Goal: Task Accomplishment & Management: Manage account settings

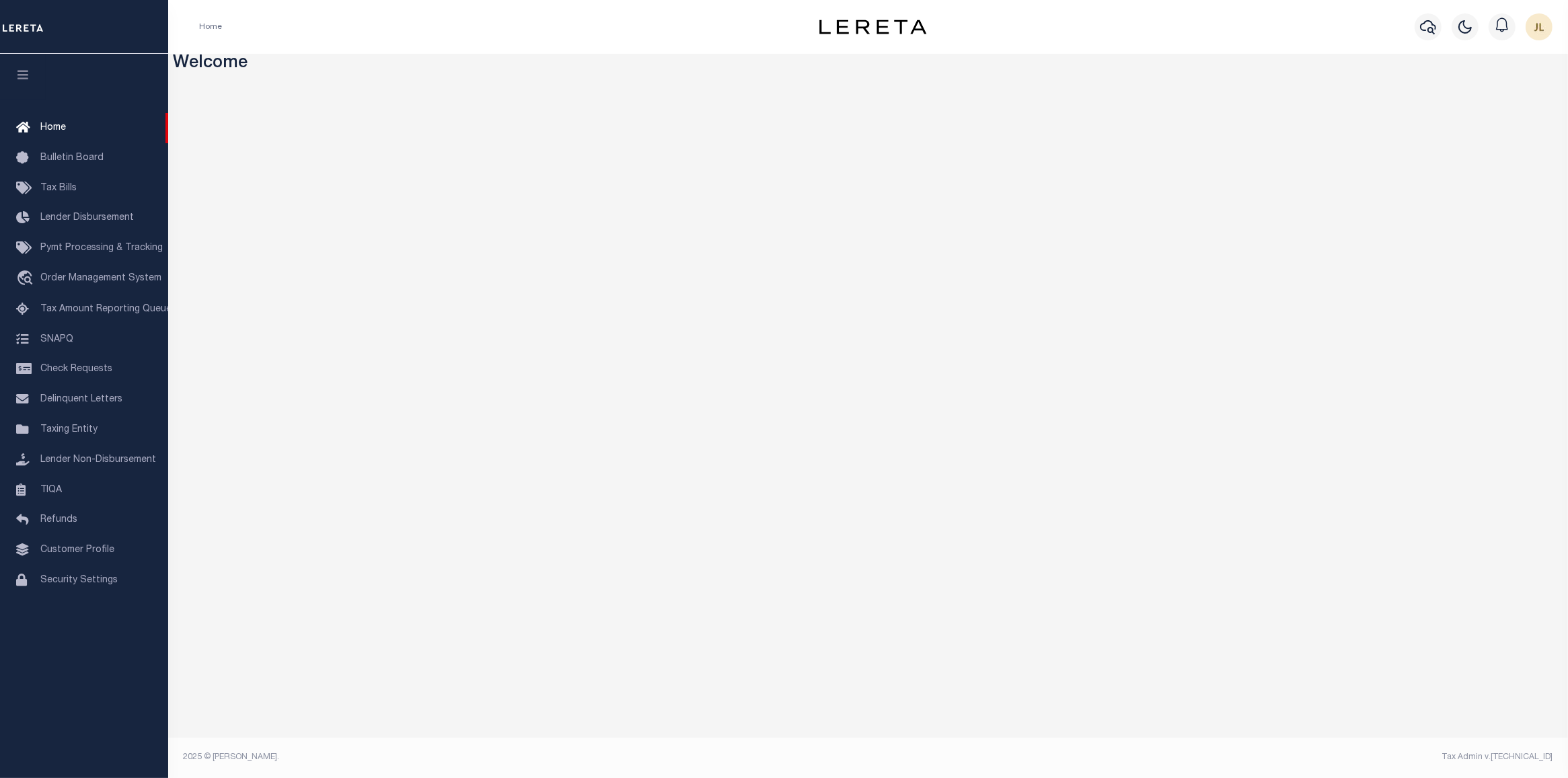
click at [621, 43] on div "Home Profile Sign out" at bounding box center [869, 27] width 1400 height 54
click at [1428, 20] on icon "button" at bounding box center [1428, 27] width 16 height 16
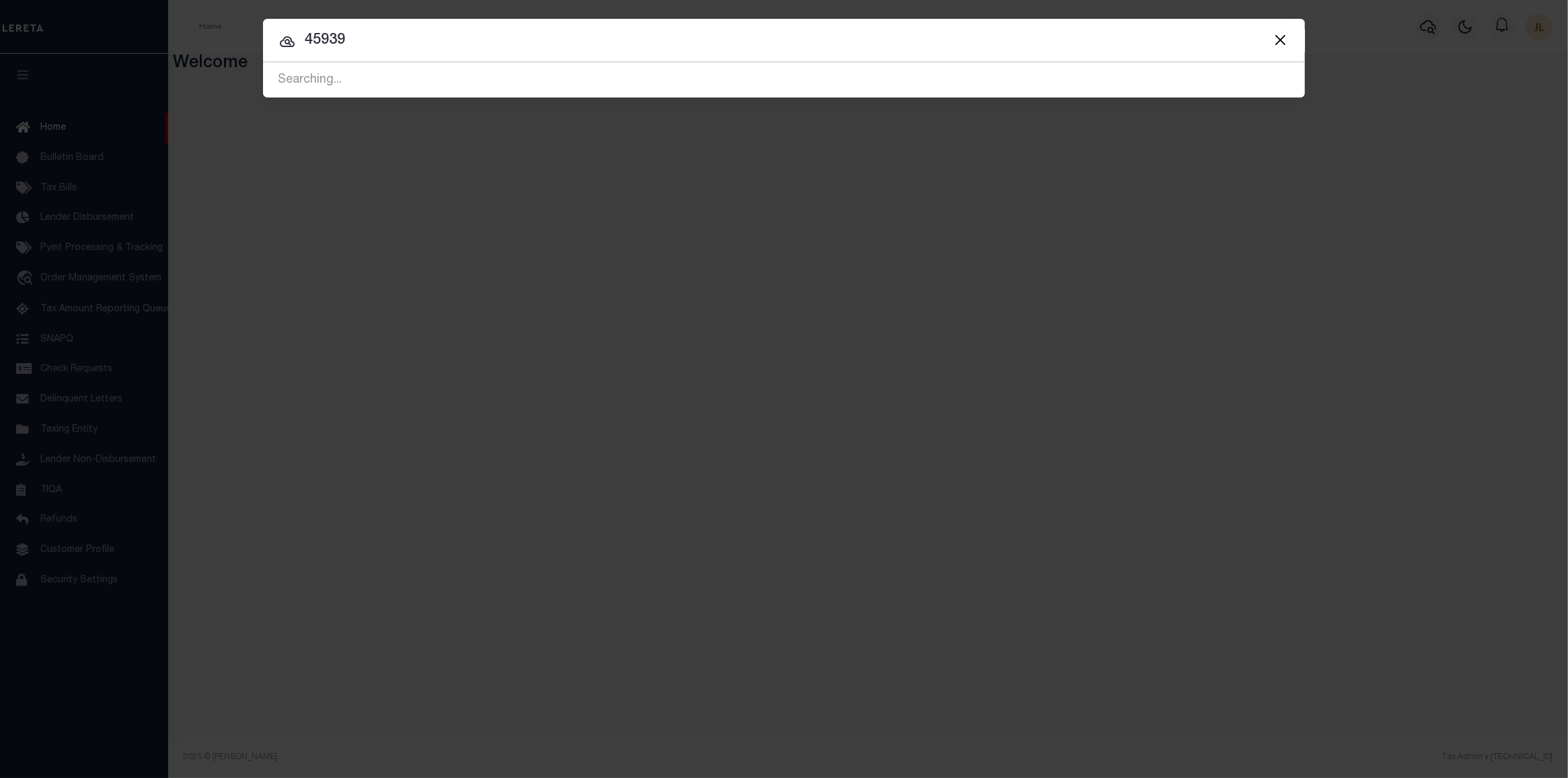
type input "45939"
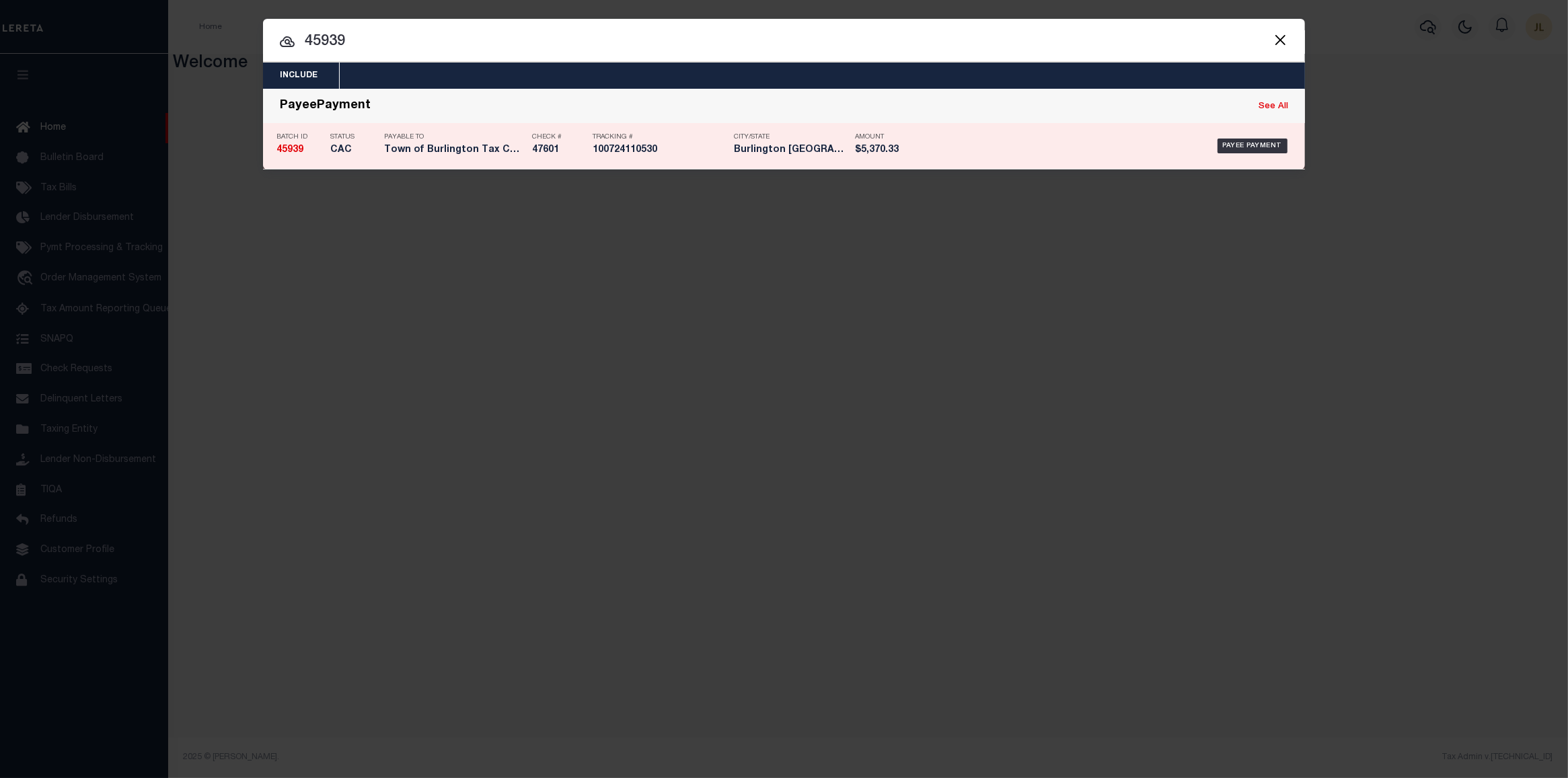
click at [391, 142] on div "Payable To Town of Burlington Tax Collector" at bounding box center [454, 146] width 141 height 39
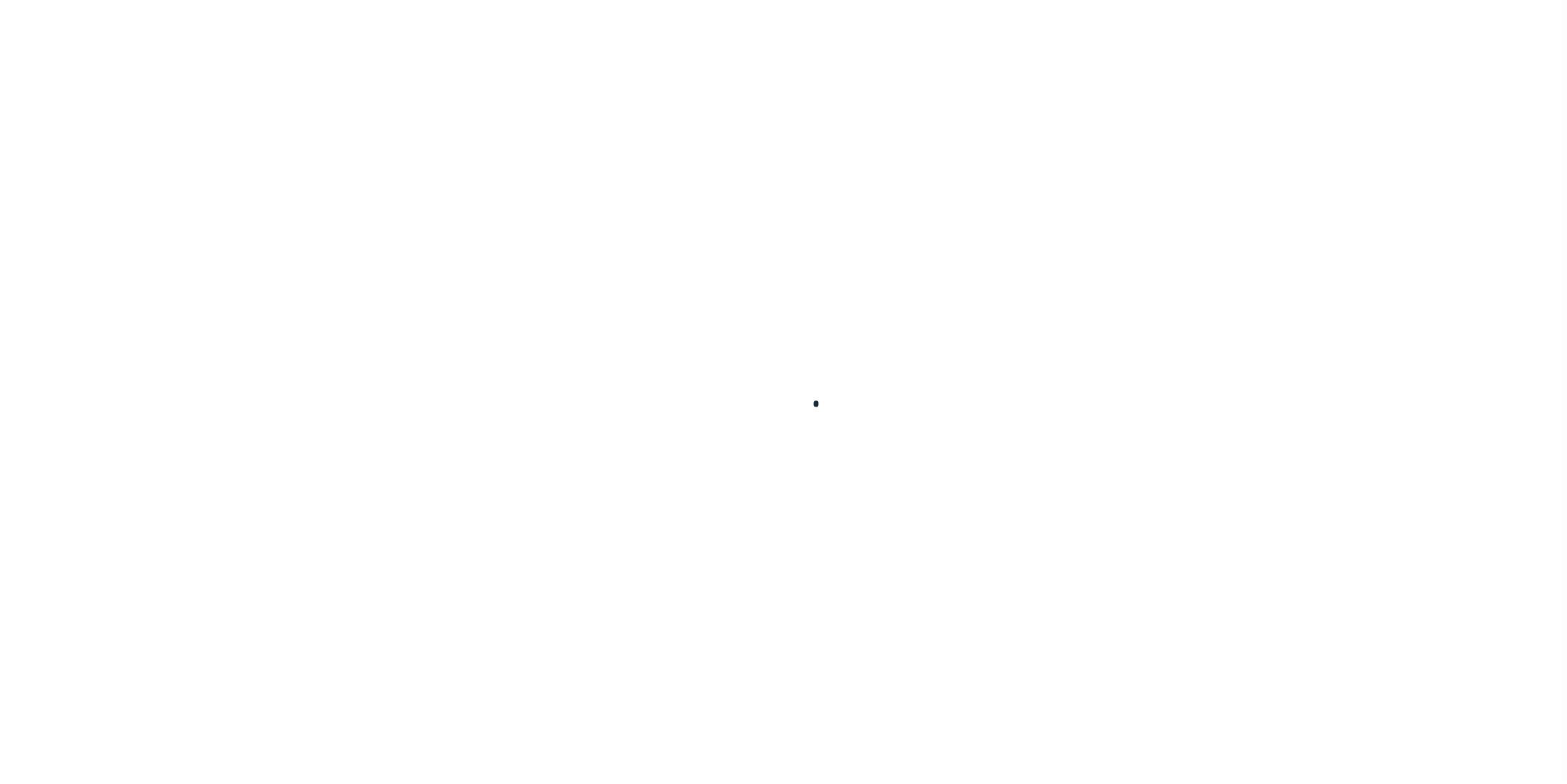
select select "CAC"
type input "[DATE]"
type input "$5,370.33"
select select "CHK"
type input "47601"
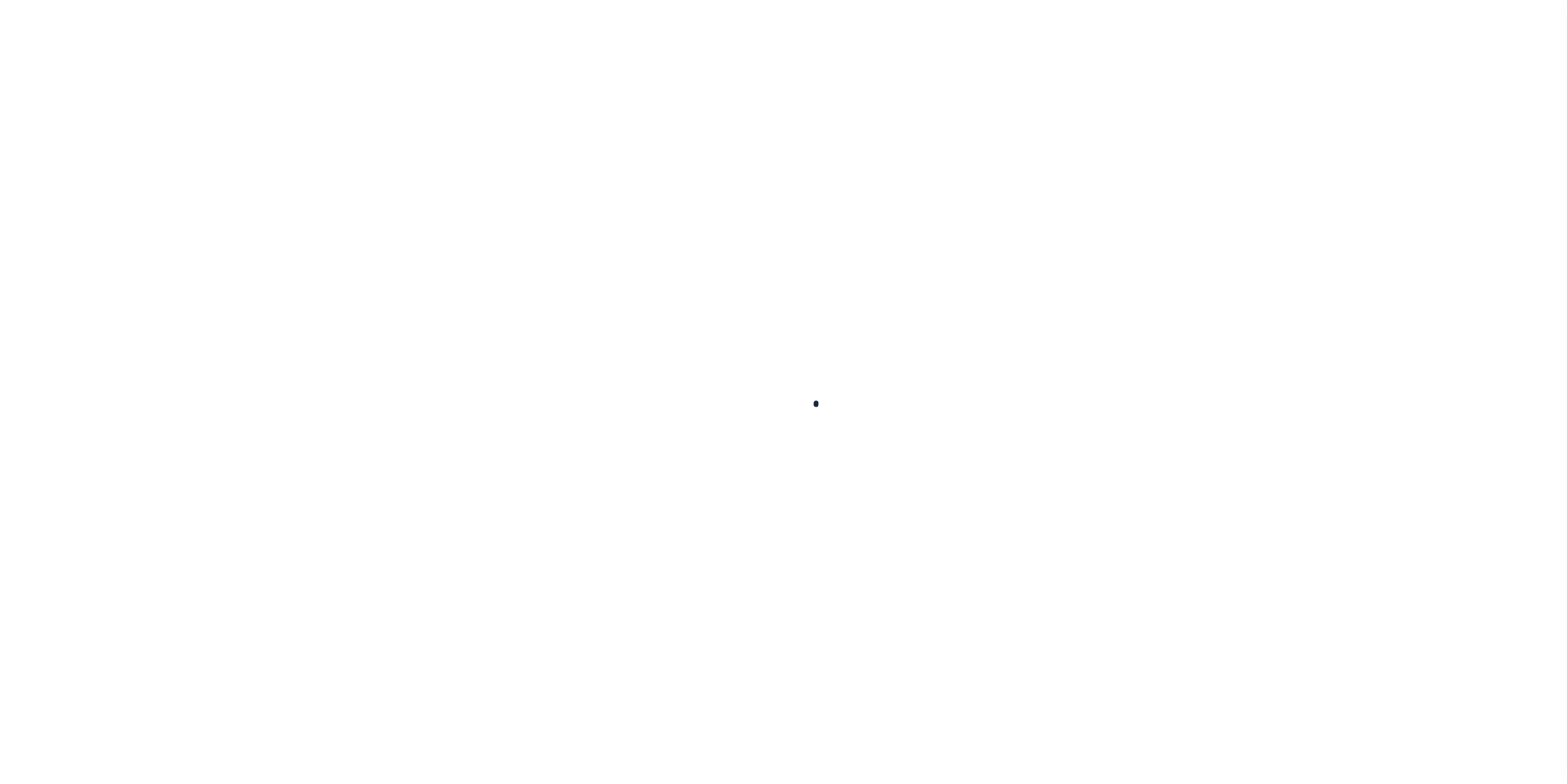
select select
type input "$1"
type input "10/24/2019"
checkbox input "true"
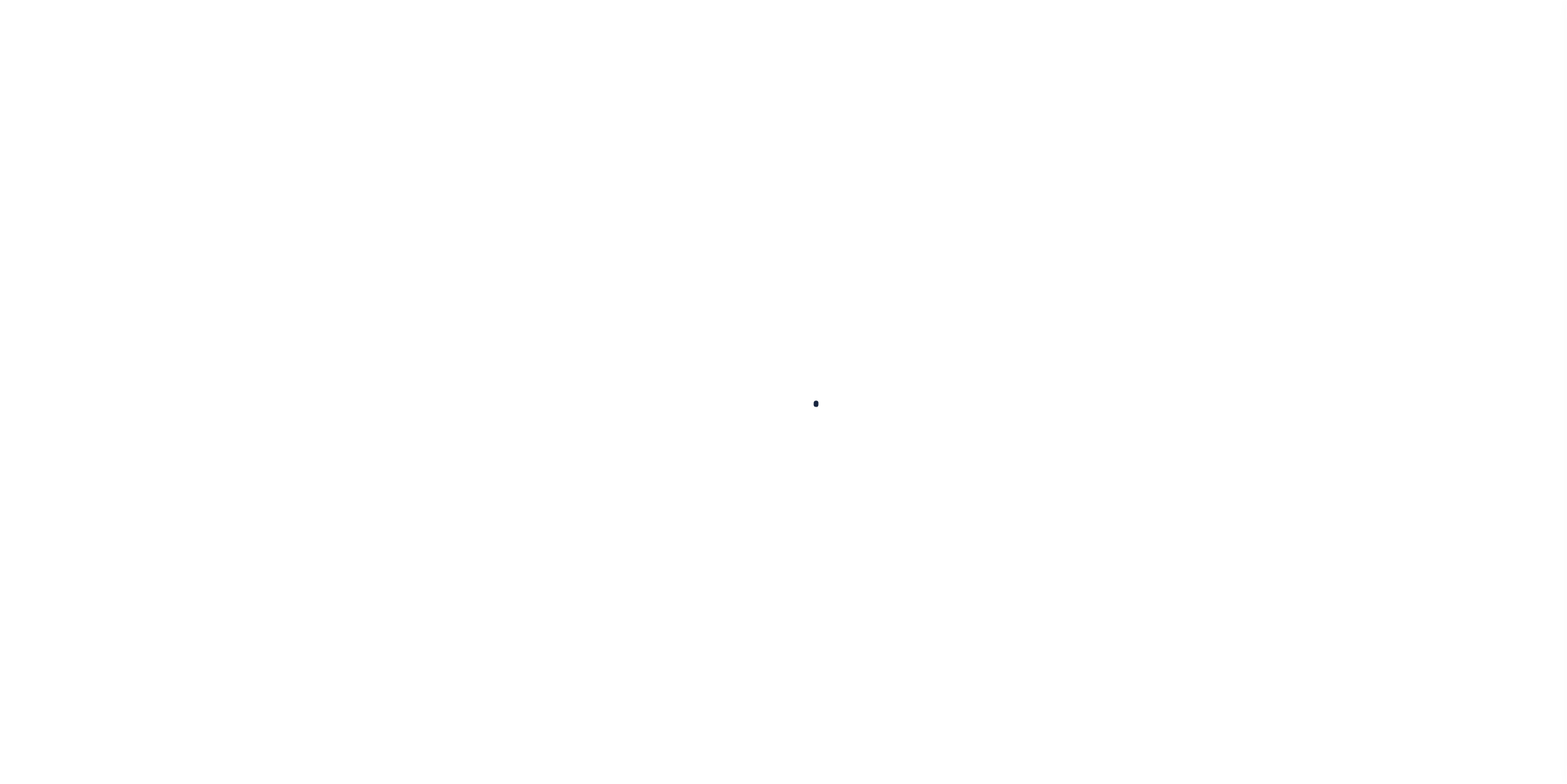
checkbox input "true"
select select "FDX"
type input "10/18/2019"
type input "$12.09"
type input "100724110530"
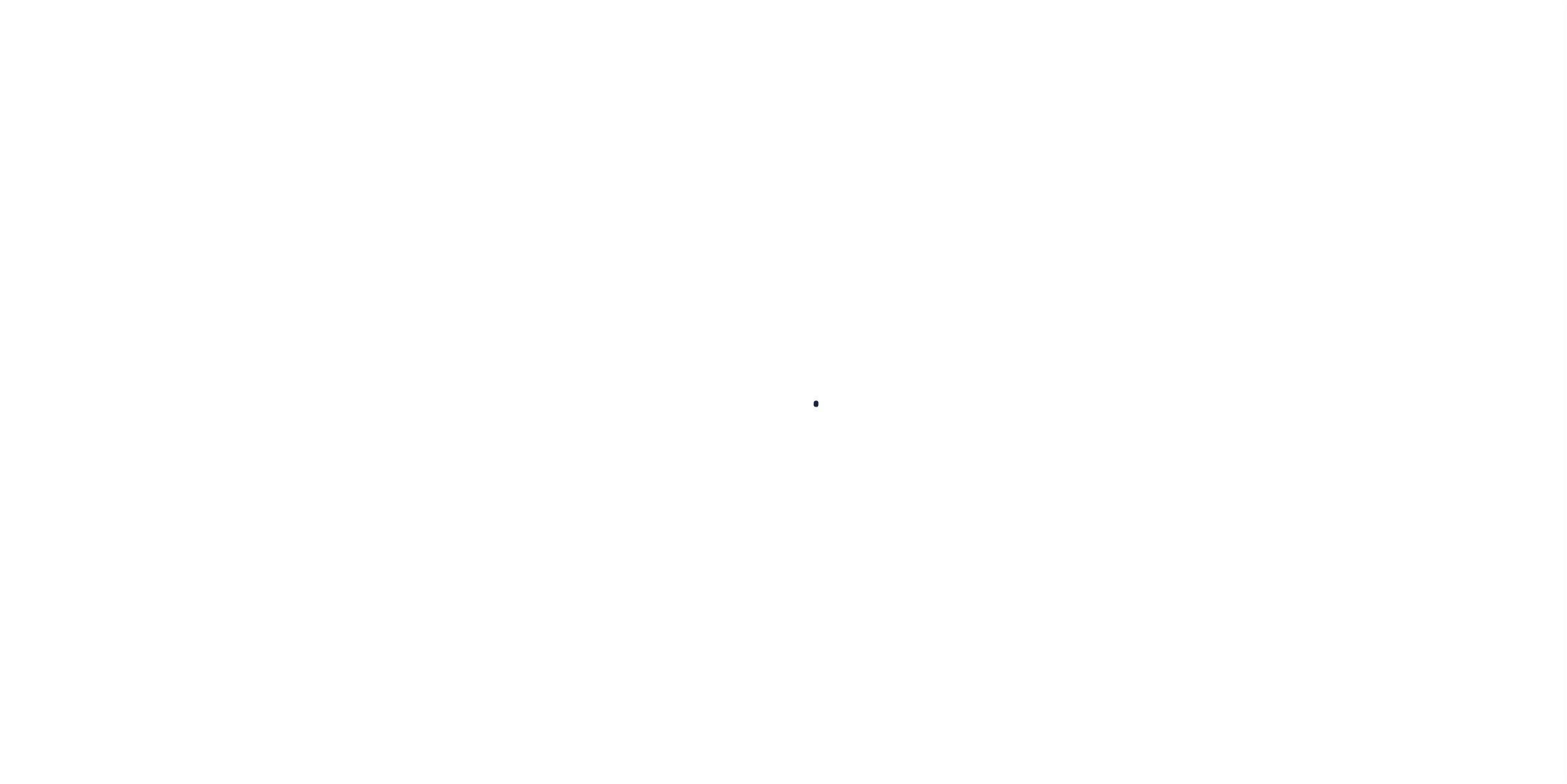
type input "M.MANN"
select select "PAP"
type input "10/21/2019"
type input "11/1/19 JA"
type input "N"
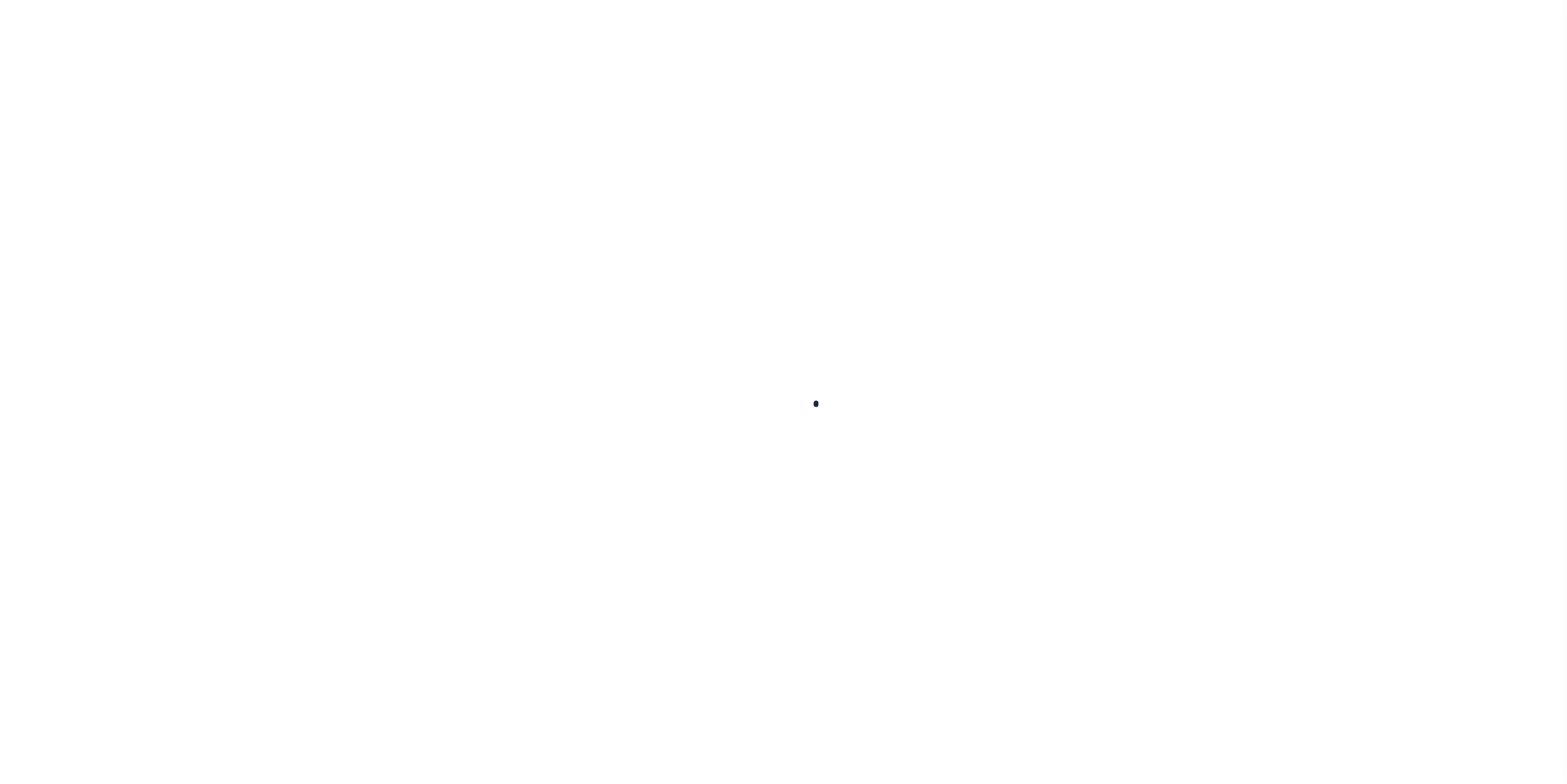
radio input "true"
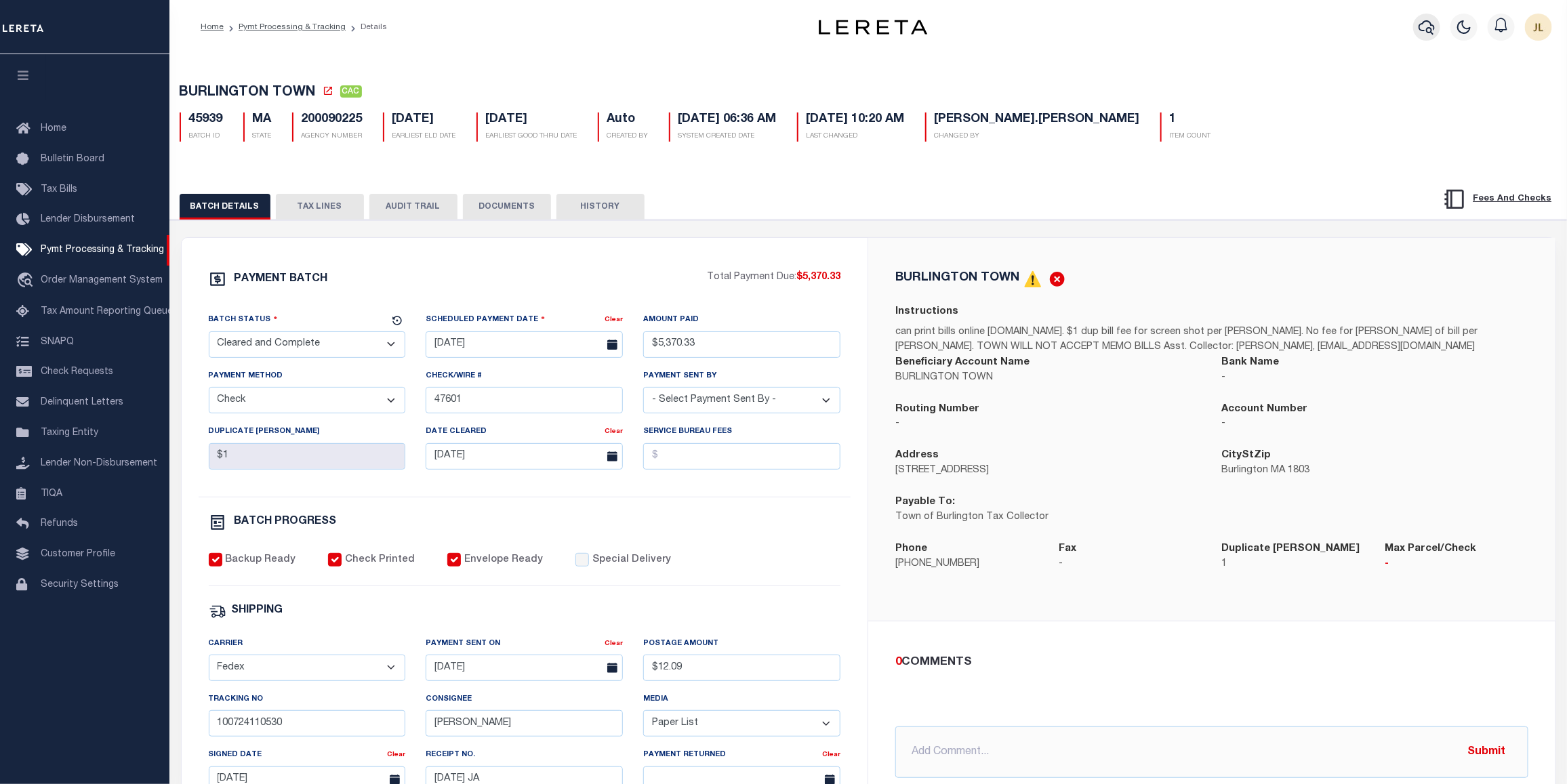
click at [1425, 28] on icon "button" at bounding box center [1427, 27] width 16 height 16
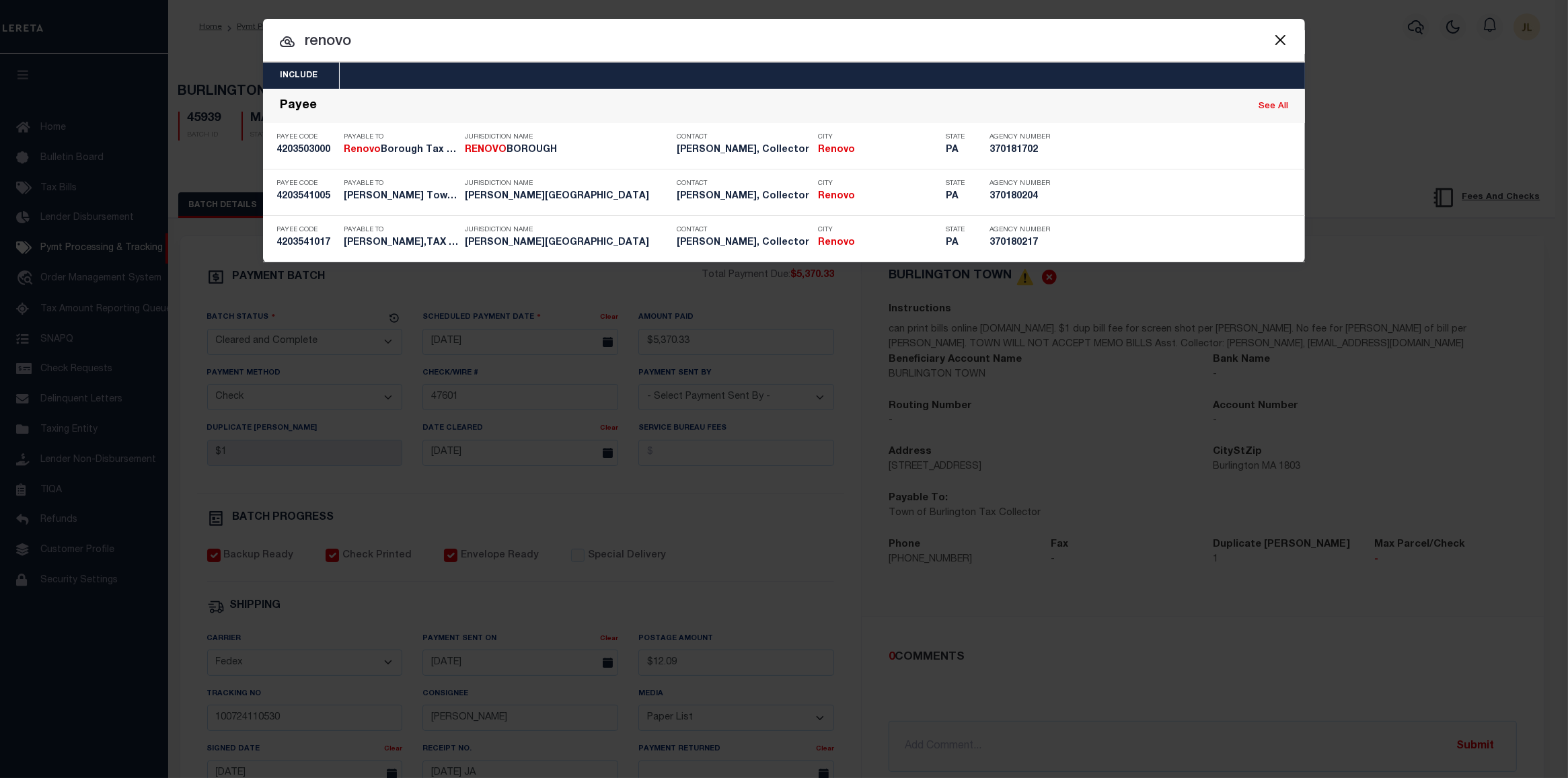
click at [1276, 34] on button "Close" at bounding box center [1280, 40] width 17 height 17
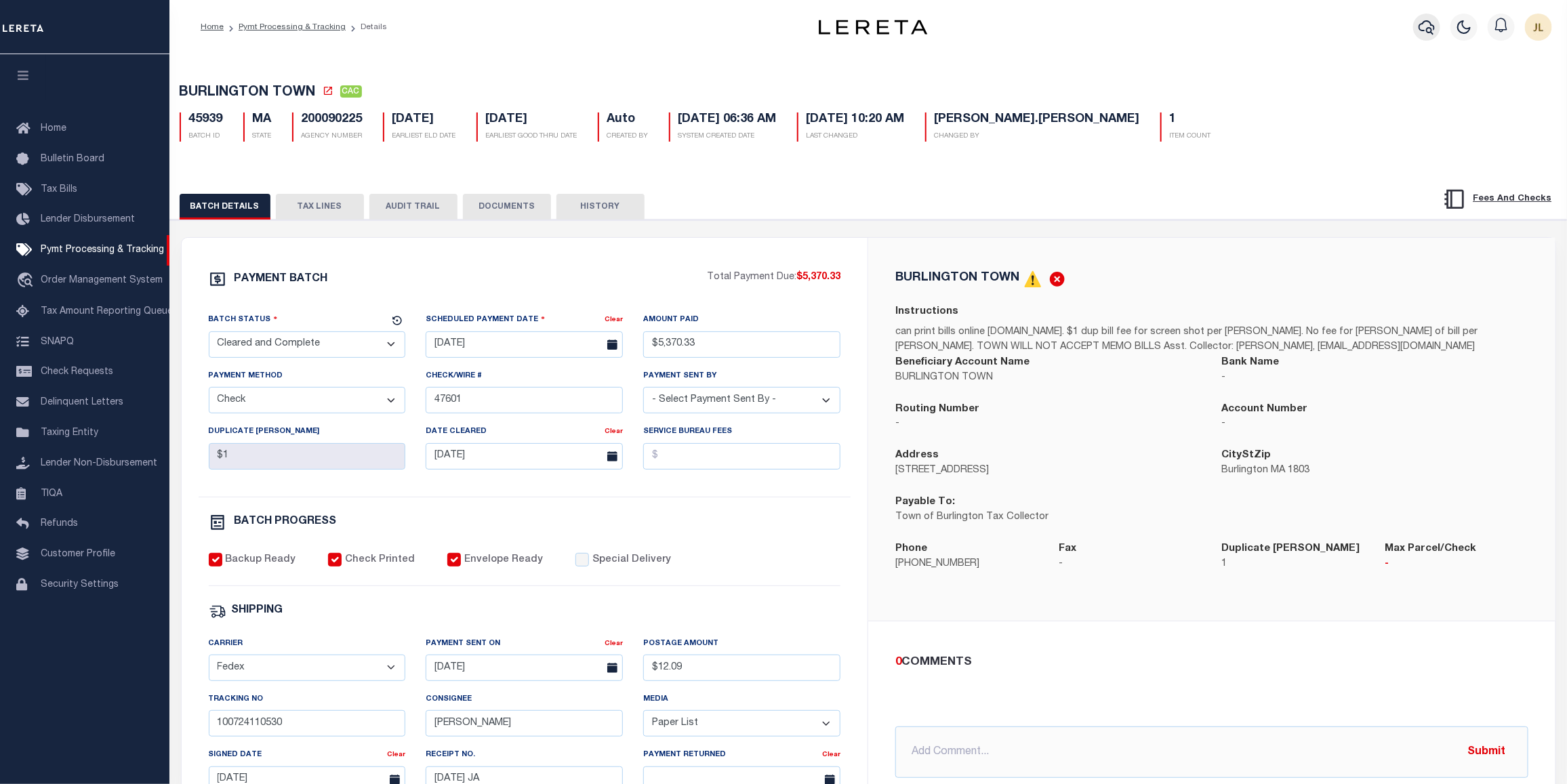
click at [1427, 28] on icon "button" at bounding box center [1427, 27] width 16 height 16
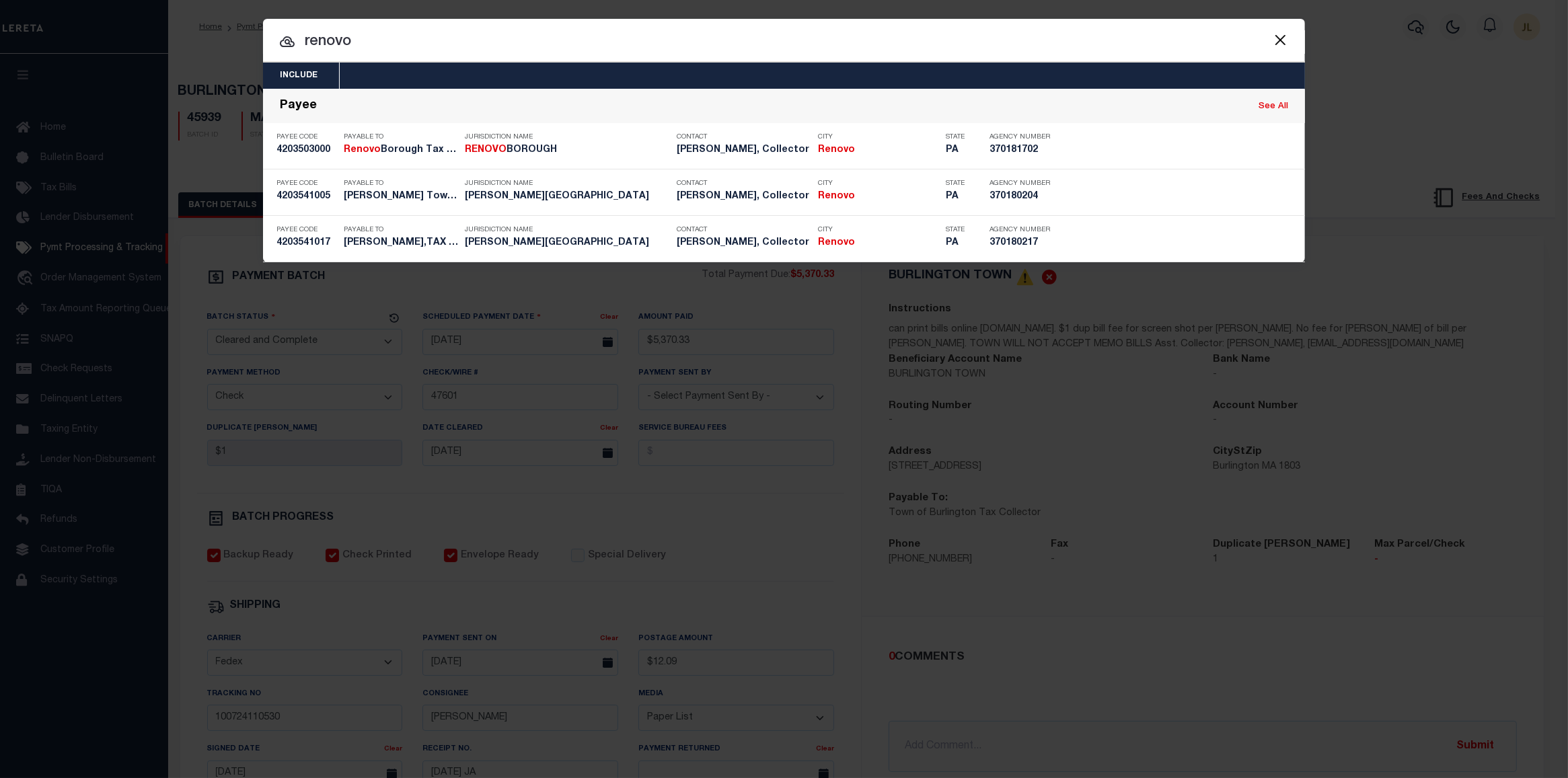
click at [681, 28] on div at bounding box center [784, 40] width 1042 height 43
click at [590, 34] on input "renovo" at bounding box center [784, 42] width 1042 height 24
drag, startPoint x: 363, startPoint y: 40, endPoint x: 130, endPoint y: 27, distance: 233.4
click at [137, 27] on div "Include Loans TBM Customers Borrowers Payments (Lender Non-Disb) Payments (Lend…" at bounding box center [784, 389] width 1568 height 778
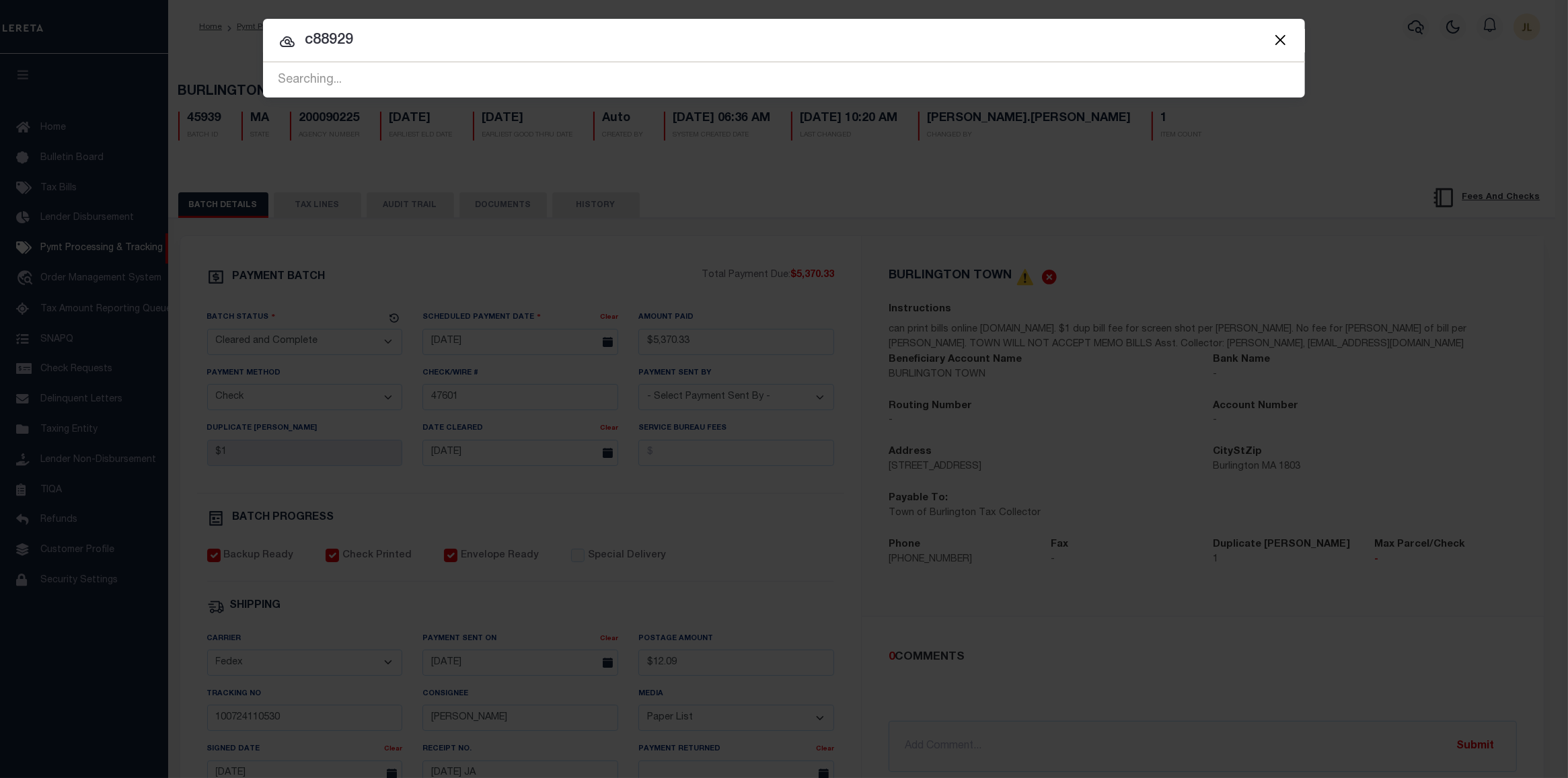
type input "c88929"
click at [1284, 38] on button "Close" at bounding box center [1280, 40] width 17 height 17
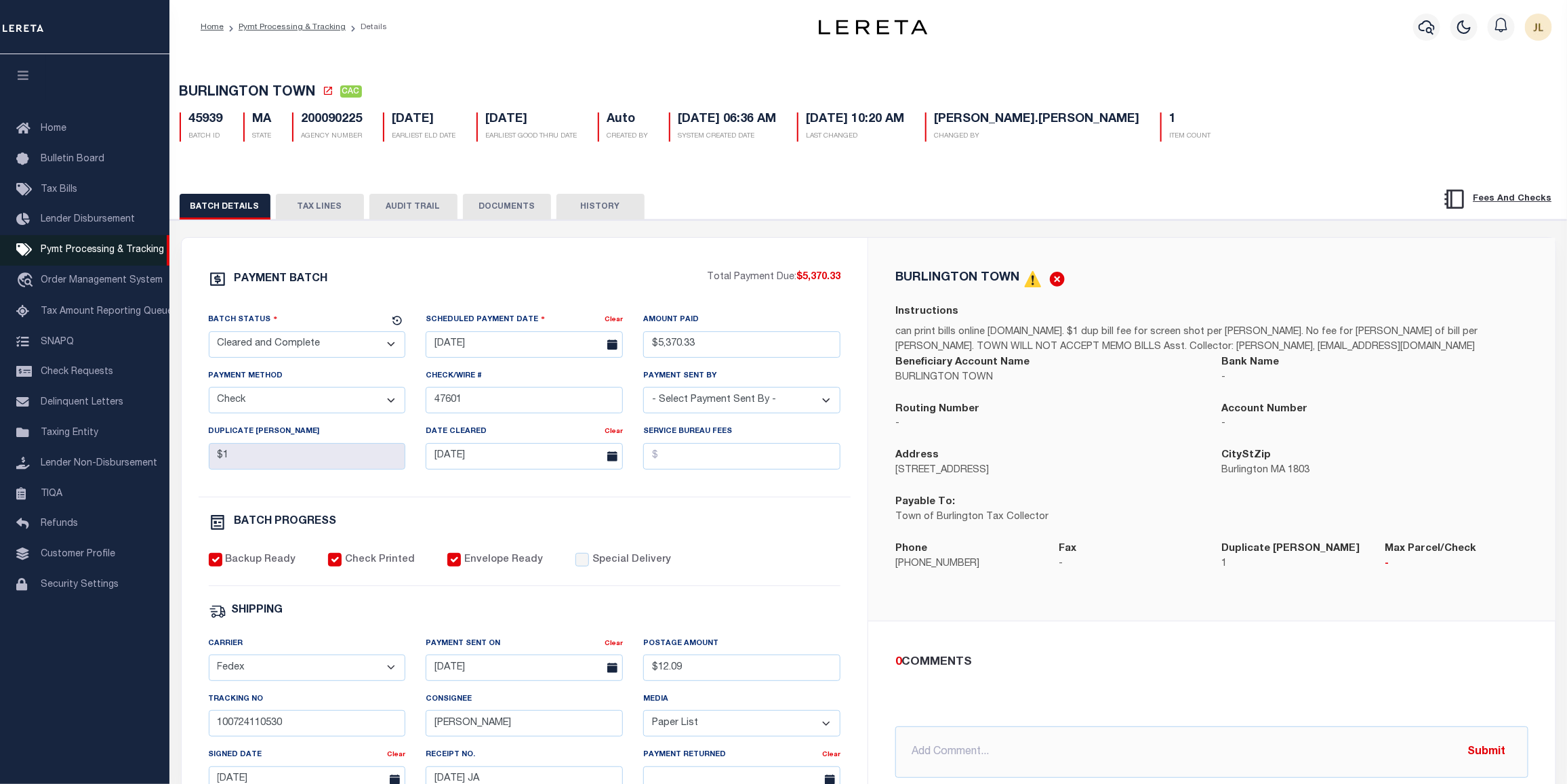
click at [111, 245] on link "Pymt Processing & Tracking" at bounding box center [85, 251] width 170 height 31
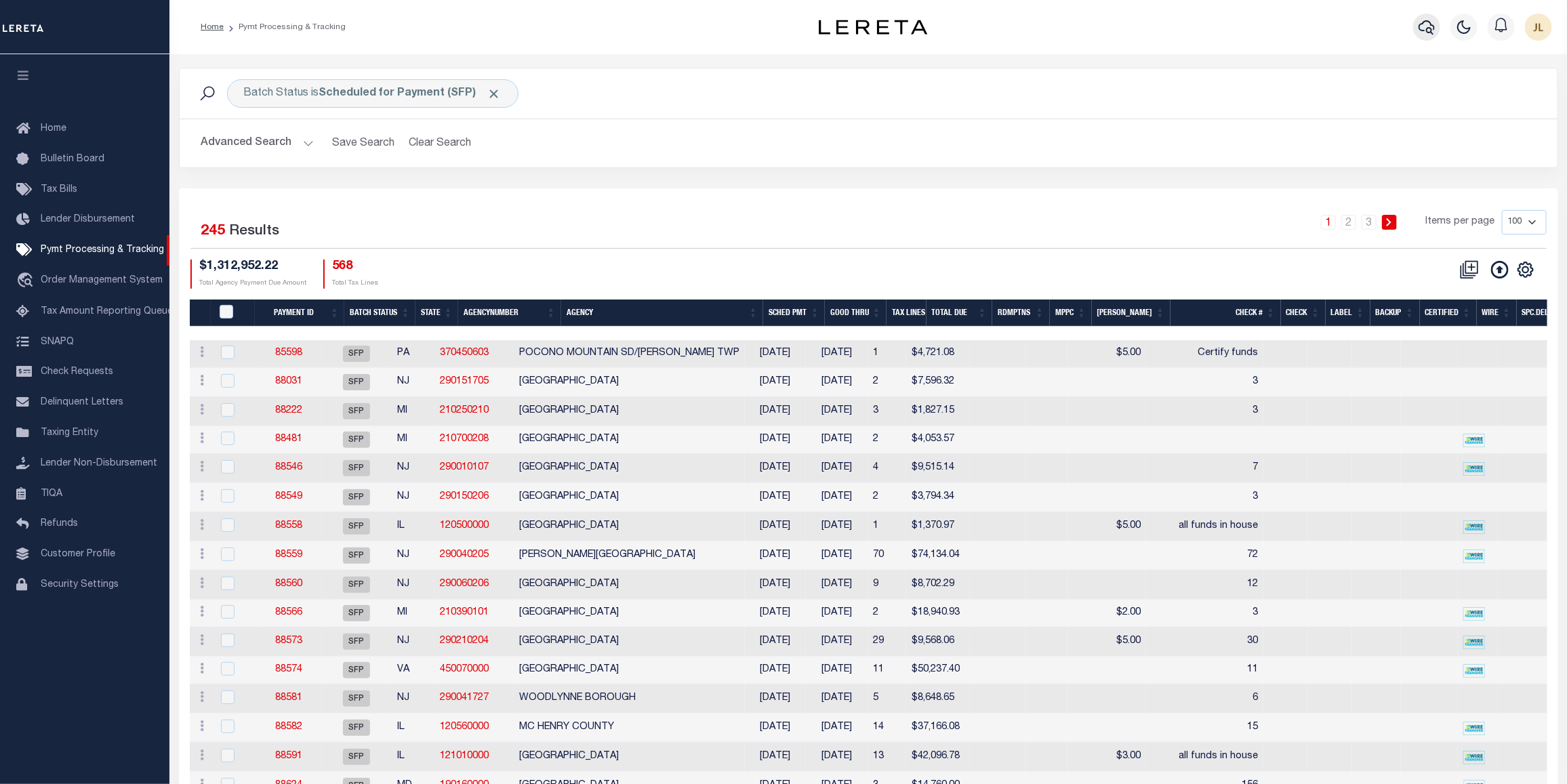
click at [1417, 27] on button "button" at bounding box center [1426, 27] width 27 height 27
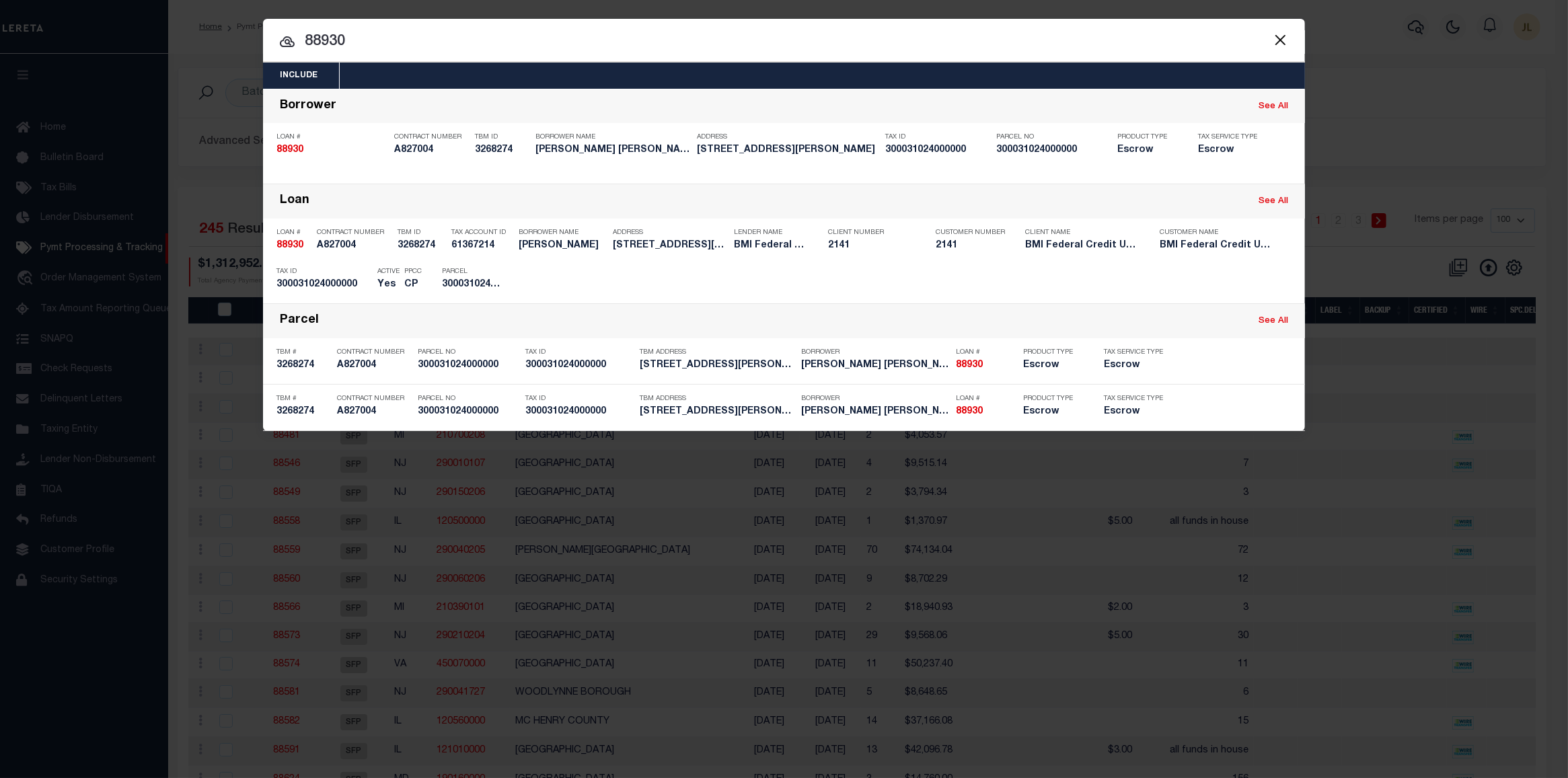
click at [919, 43] on input "88930" at bounding box center [784, 42] width 1042 height 24
drag, startPoint x: 395, startPoint y: 48, endPoint x: 76, endPoint y: 51, distance: 319.0
click at [93, 44] on div "Include Loans TBM Customers Borrowers Payments (Lender Non-Disb) Payments (Lend…" at bounding box center [784, 389] width 1568 height 778
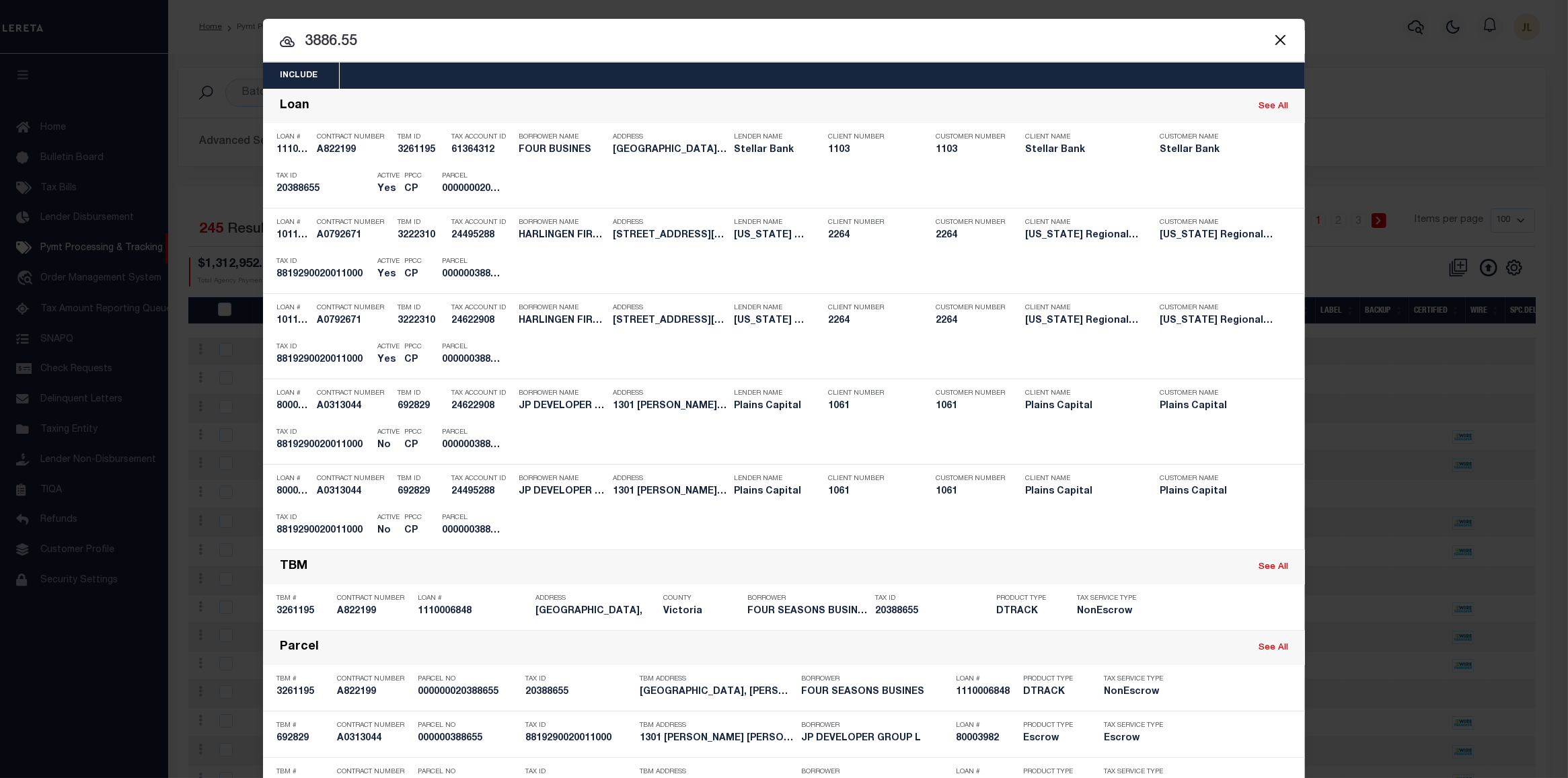
click at [1271, 39] on button "Close" at bounding box center [1280, 40] width 17 height 17
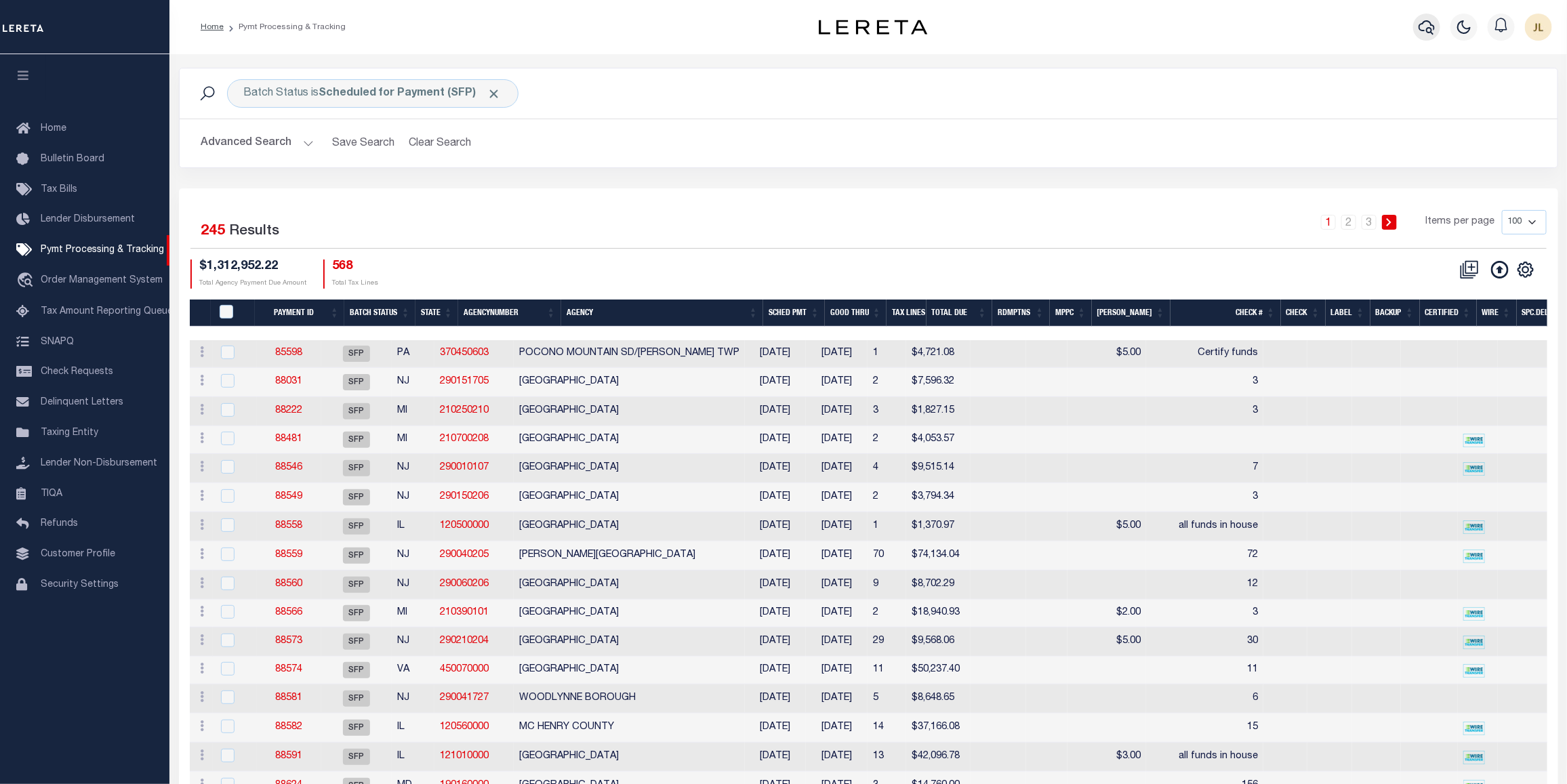
click at [1429, 21] on icon "button" at bounding box center [1427, 27] width 16 height 16
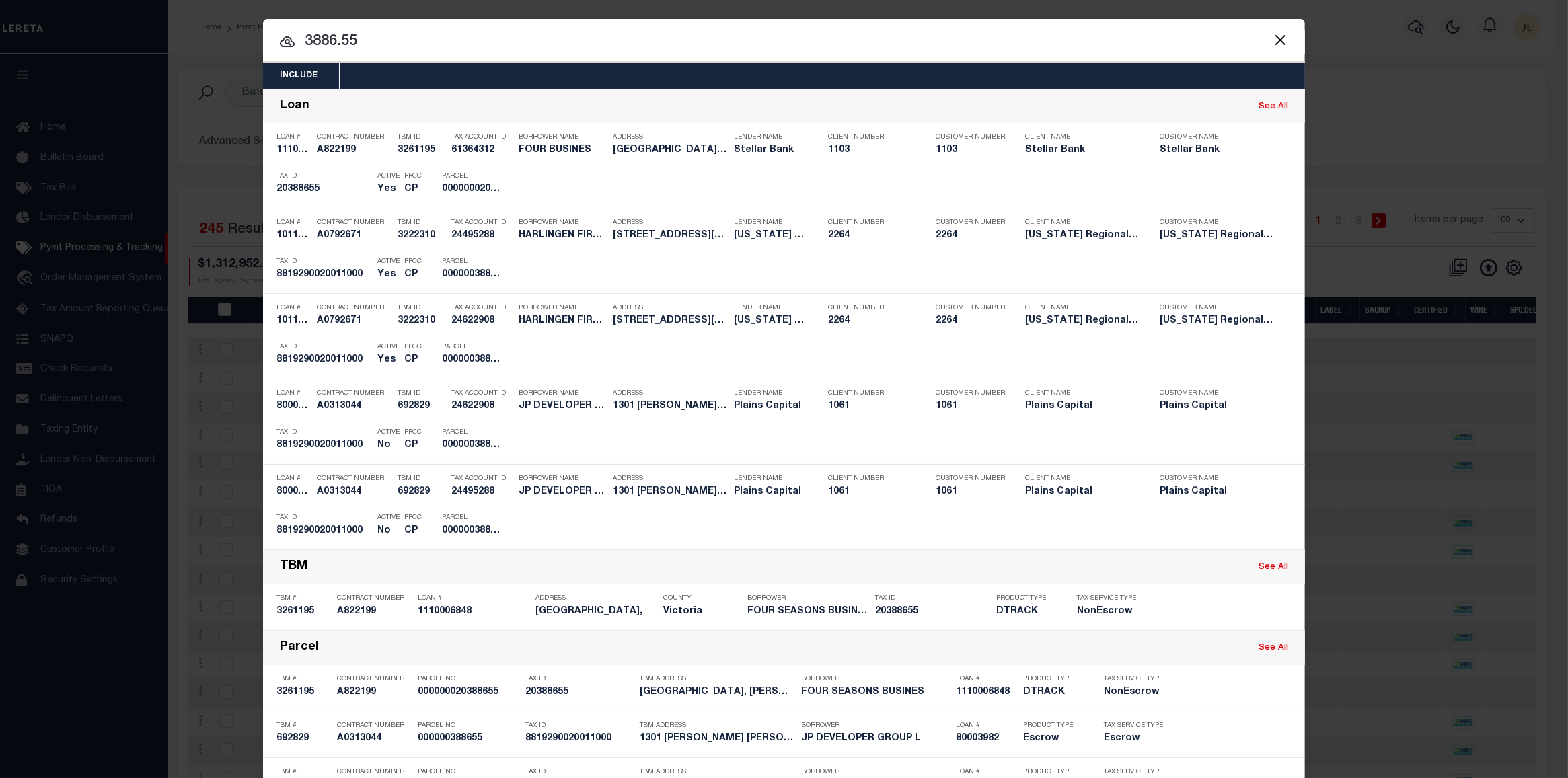
drag, startPoint x: 391, startPoint y: 40, endPoint x: -43, endPoint y: 15, distance: 434.7
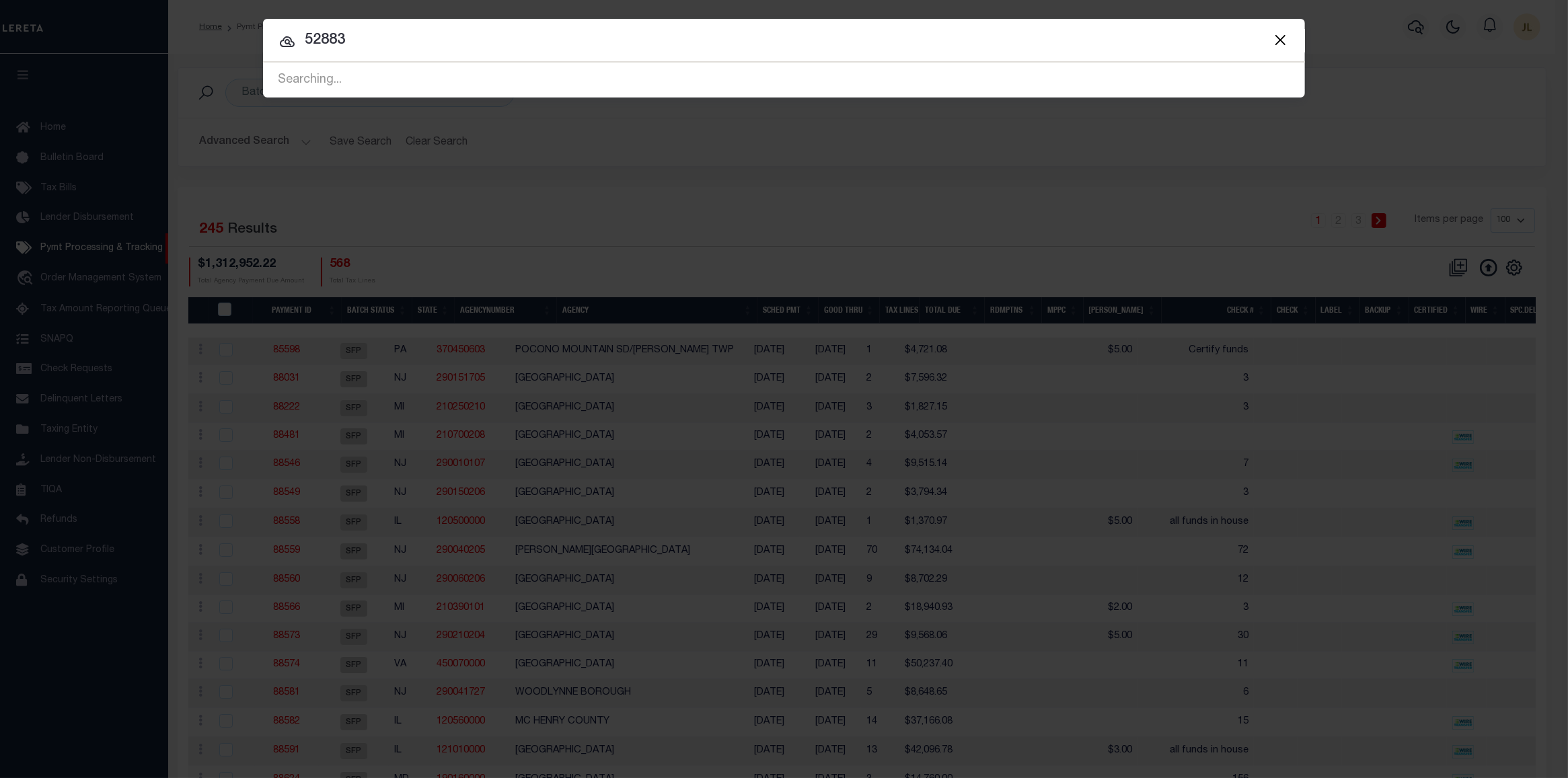
type input "52883"
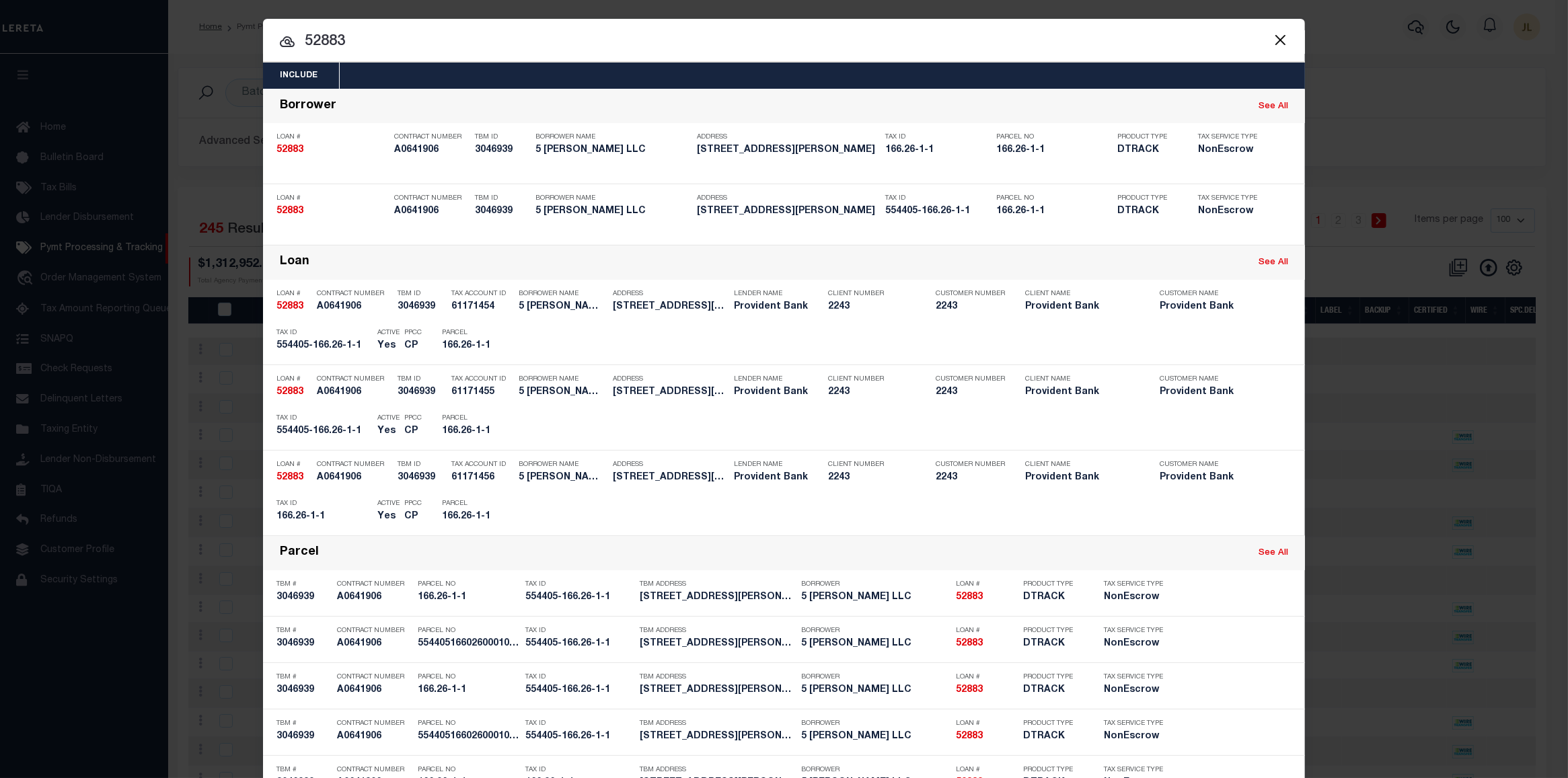
click at [1273, 38] on button "Close" at bounding box center [1280, 40] width 17 height 17
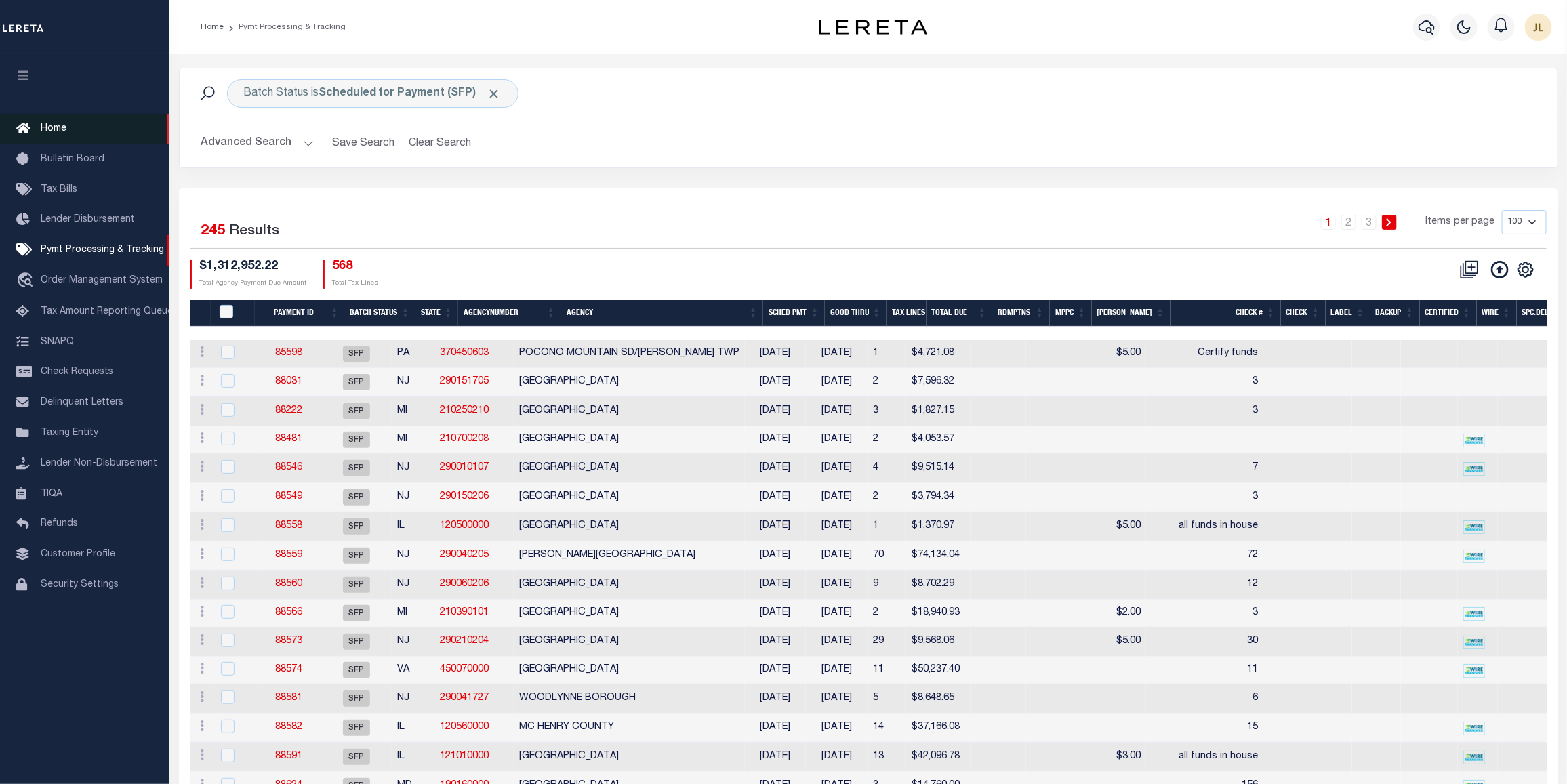
click at [58, 127] on span "Home" at bounding box center [53, 128] width 26 height 9
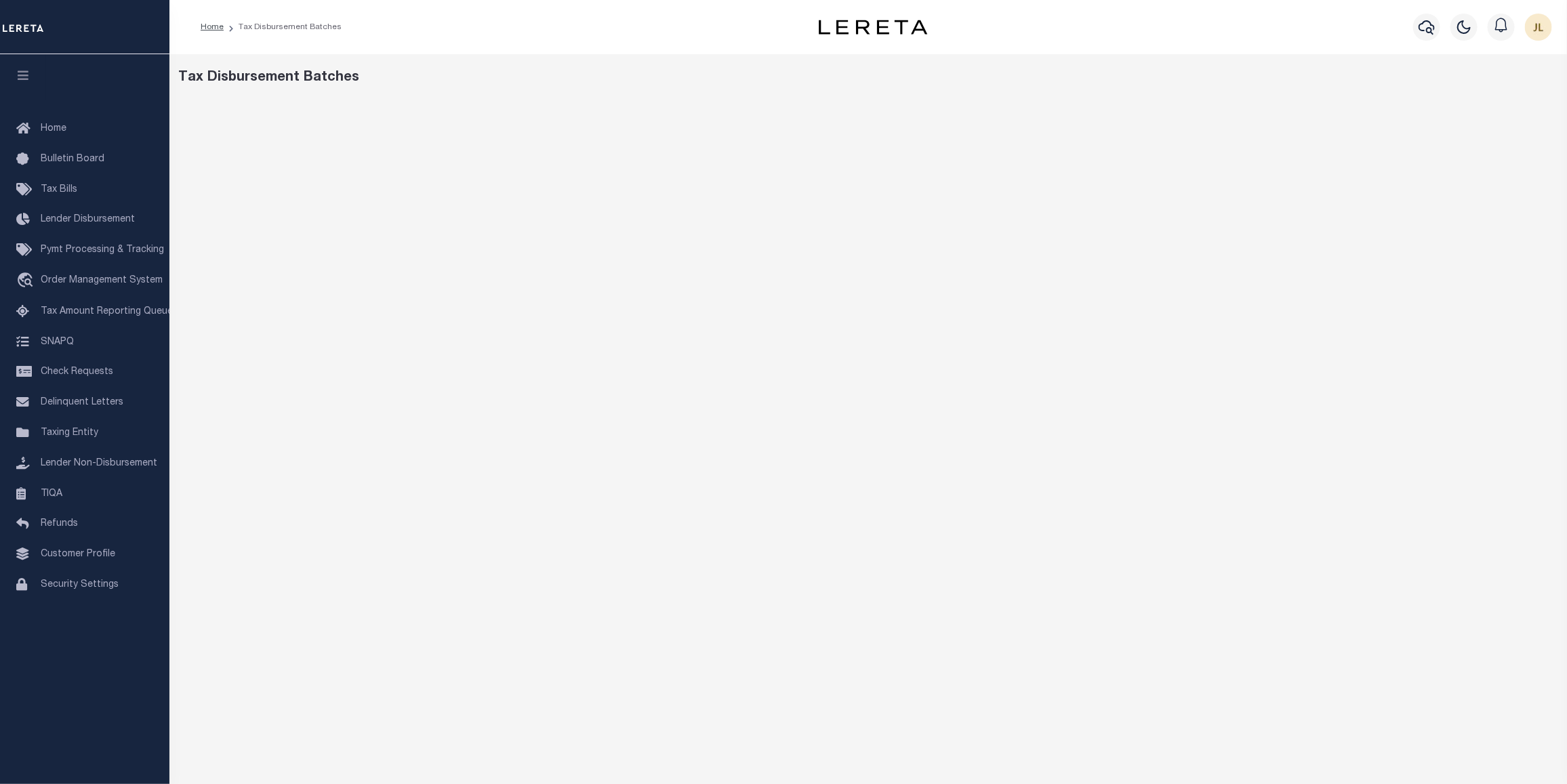
scroll to position [65, 0]
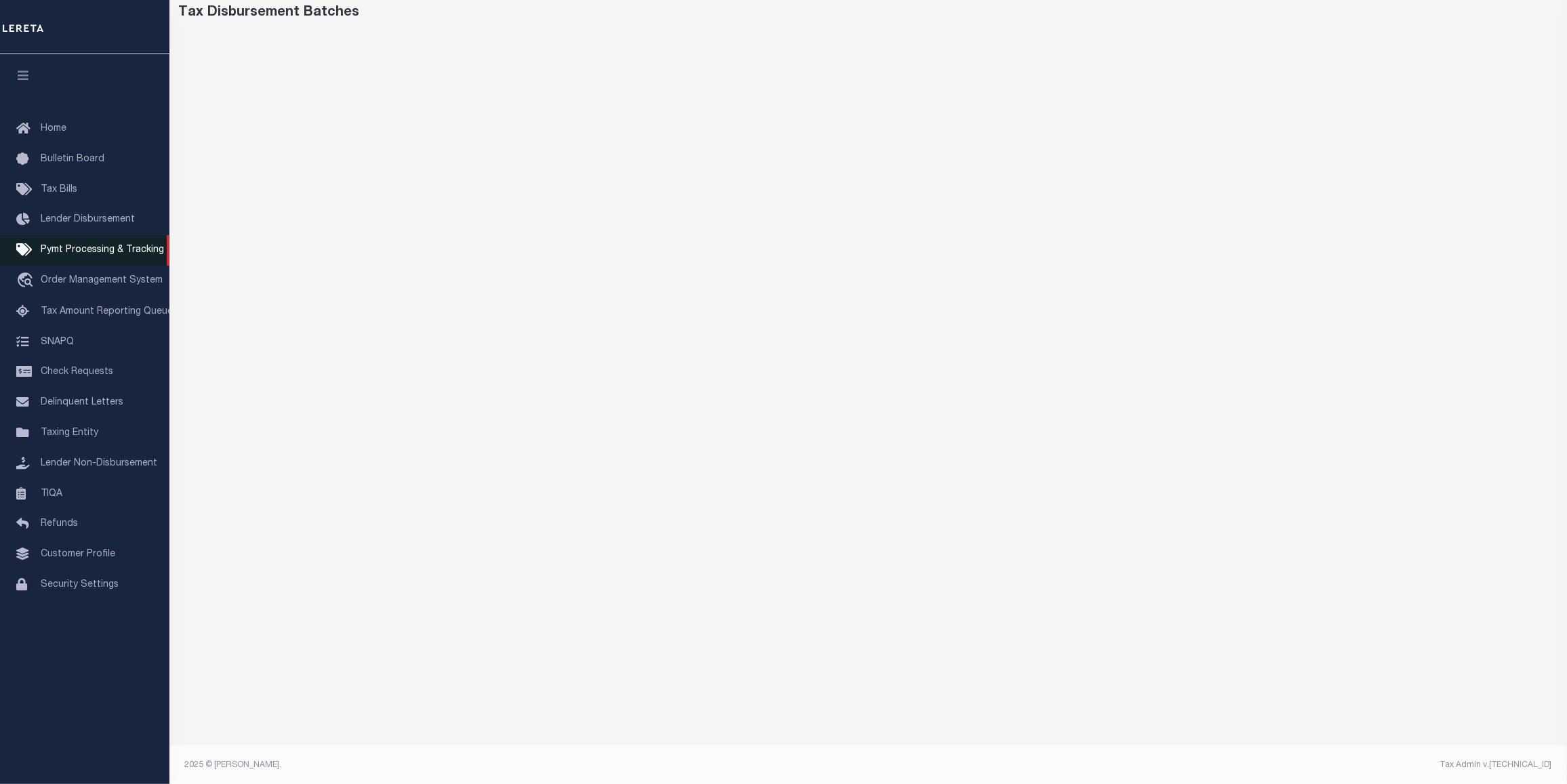
click at [110, 254] on span "Pymt Processing & Tracking" at bounding box center [102, 250] width 123 height 9
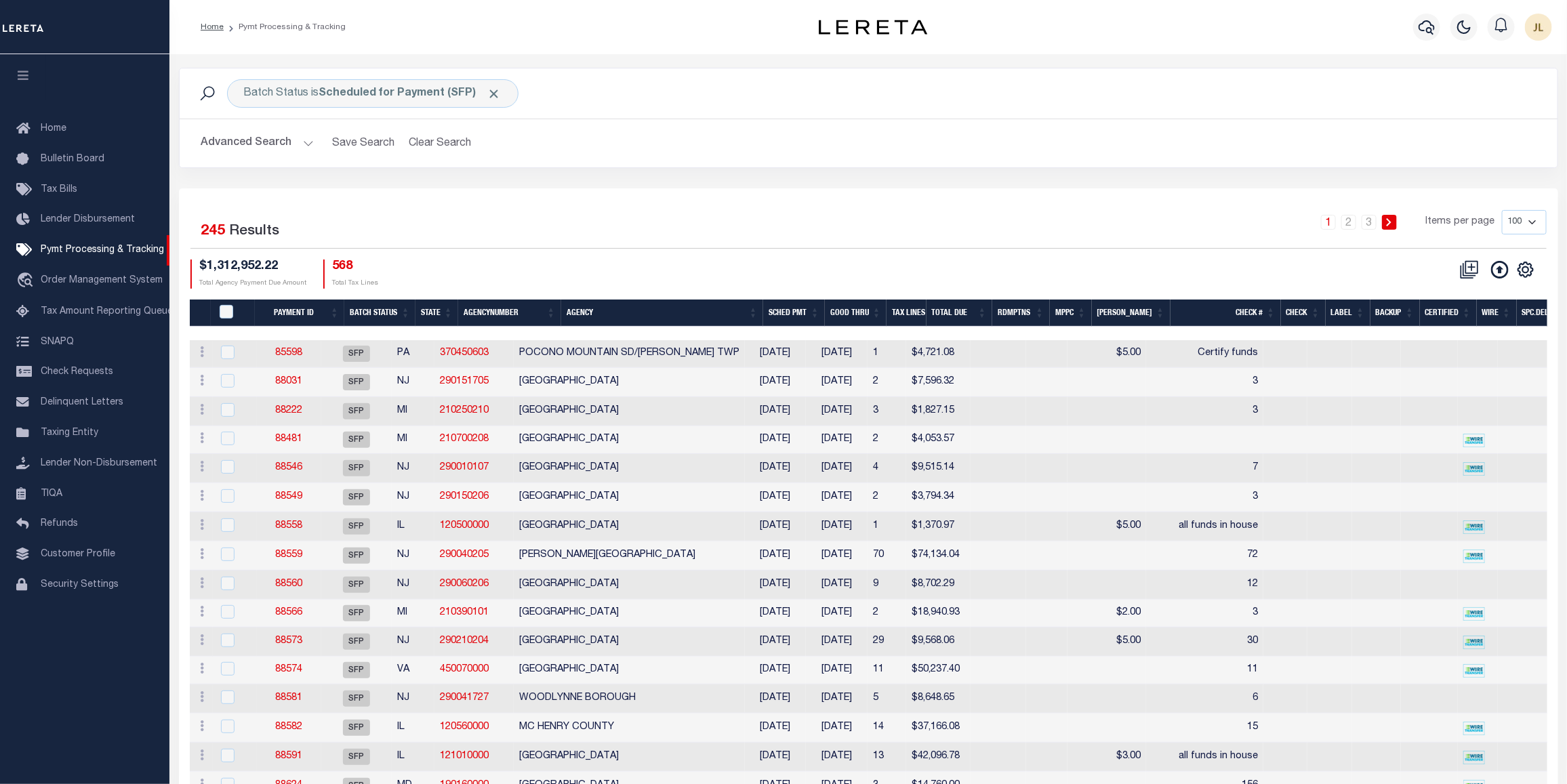
click at [296, 143] on button "Advanced Search" at bounding box center [257, 144] width 112 height 26
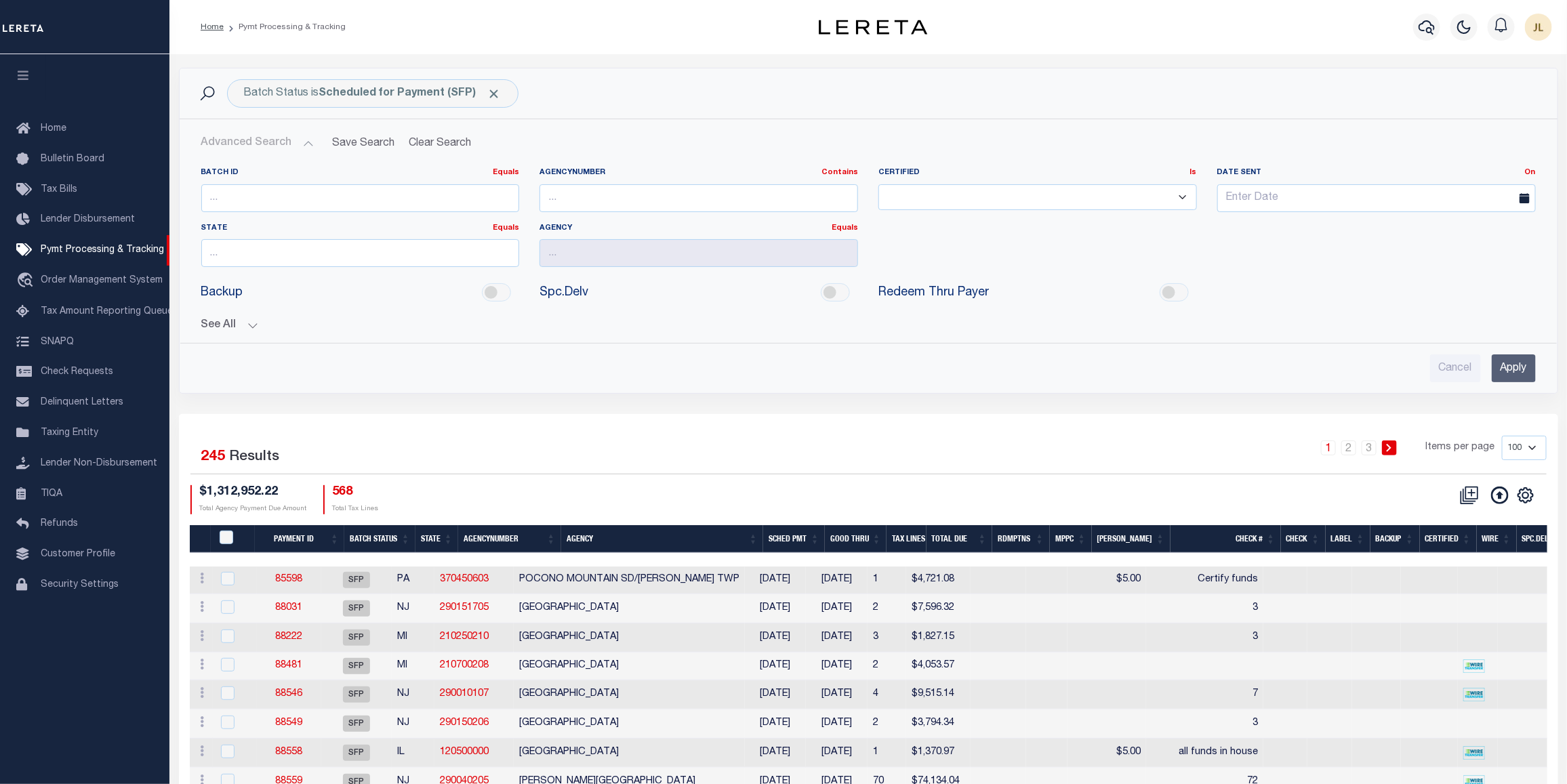
click at [1523, 197] on icon at bounding box center [1525, 198] width 10 height 10
click at [1458, 192] on input "text" at bounding box center [1376, 198] width 319 height 28
click at [1380, 380] on span "29" at bounding box center [1381, 380] width 26 height 26
type input "08-29-2025"
click at [1509, 370] on input "Apply" at bounding box center [1514, 368] width 44 height 28
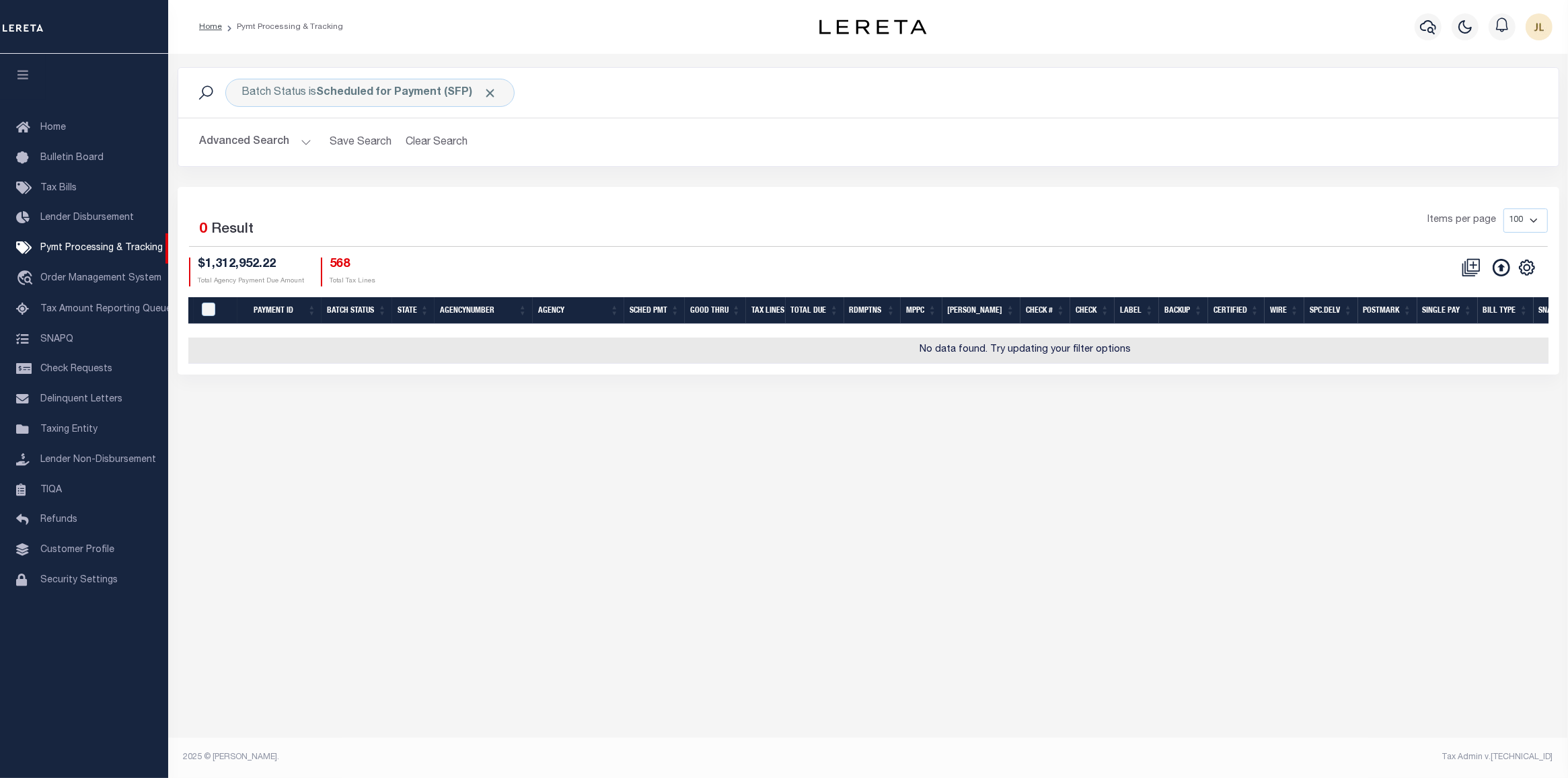
click at [341, 264] on h4 "568" at bounding box center [353, 265] width 46 height 14
click at [451, 148] on button "Clear Search" at bounding box center [436, 142] width 73 height 26
click at [236, 138] on button "Advanced Search" at bounding box center [255, 142] width 111 height 26
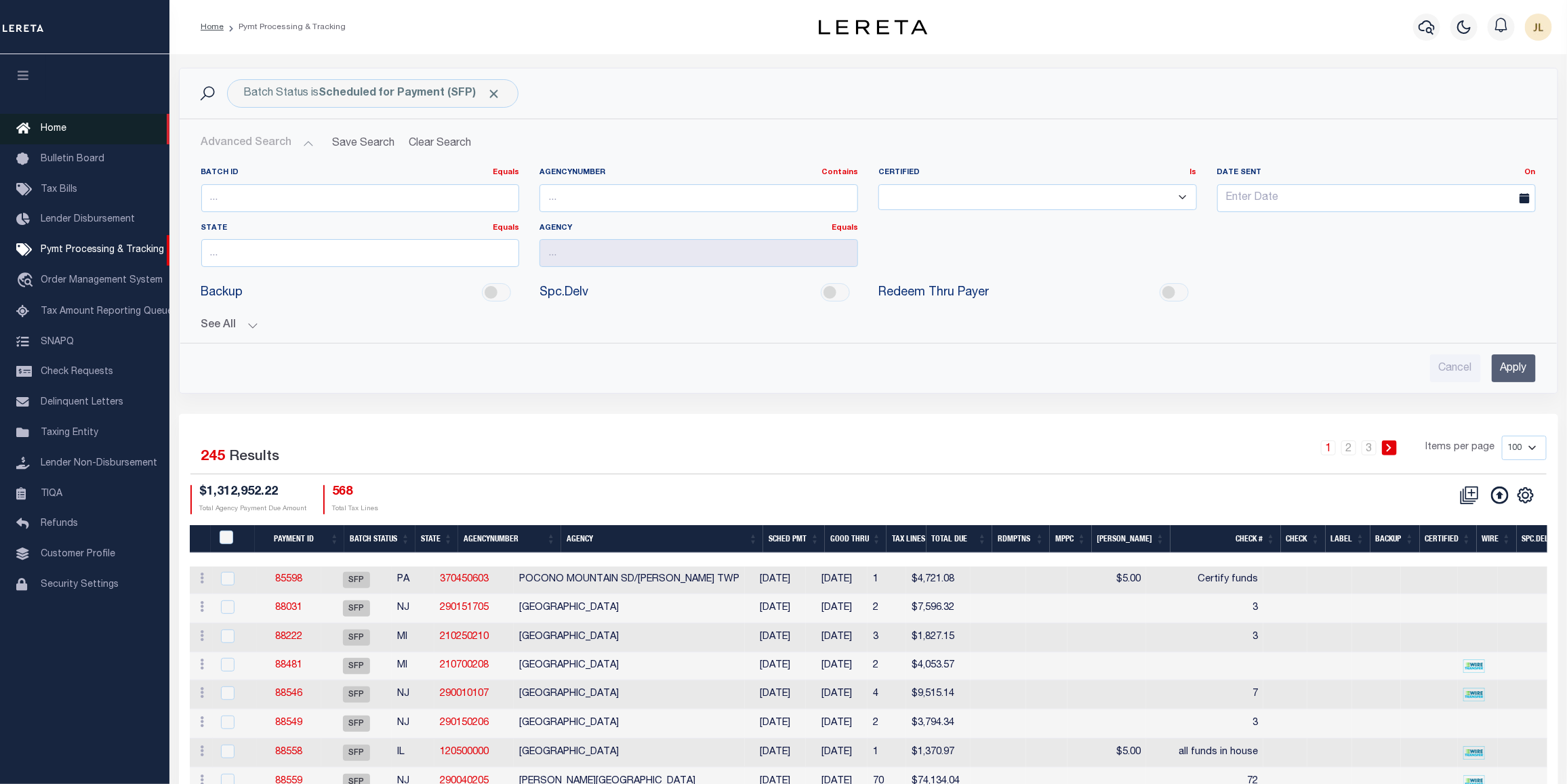
click at [42, 132] on span "Home" at bounding box center [53, 128] width 26 height 9
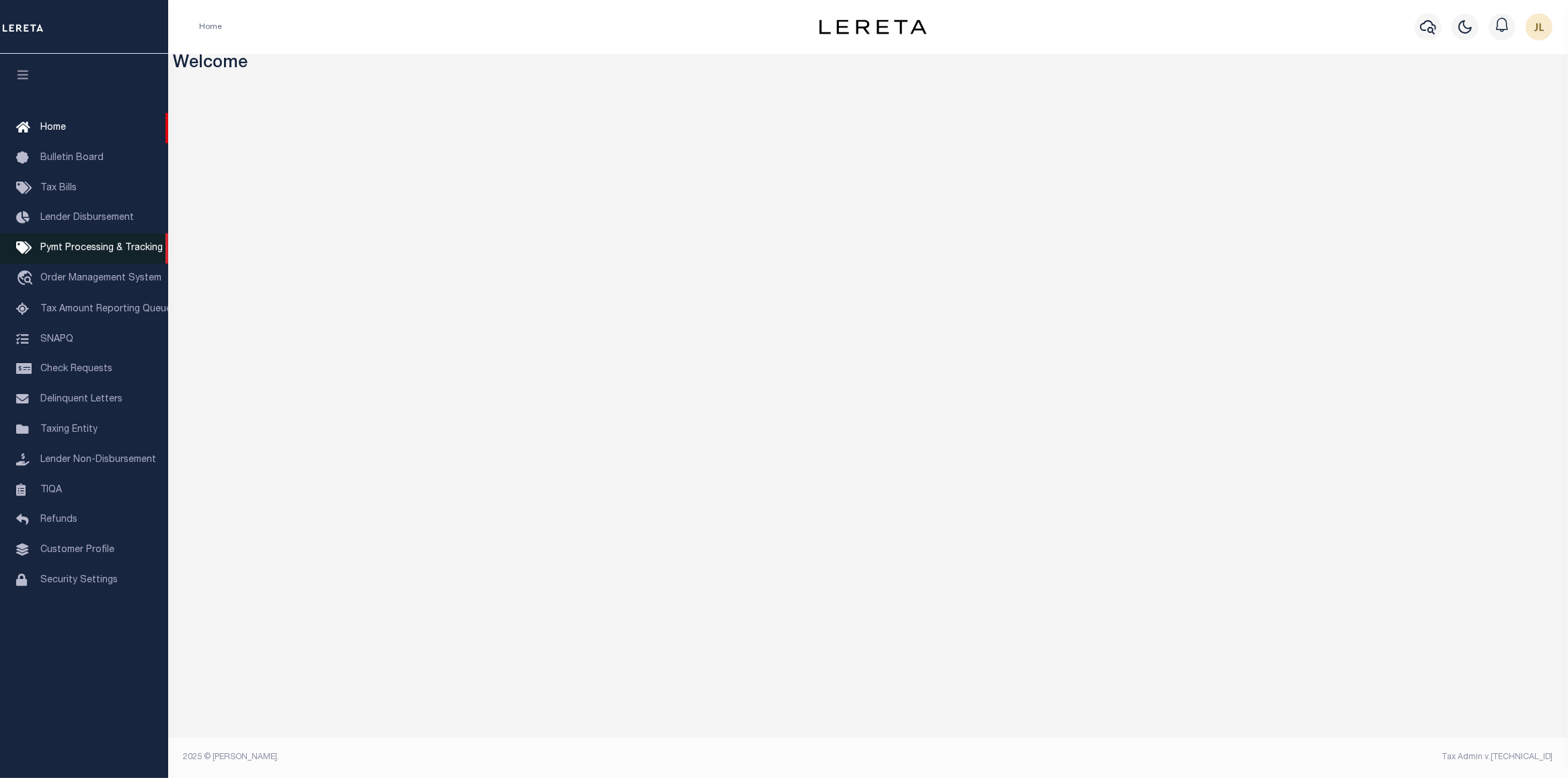
click at [115, 249] on span "Pymt Processing & Tracking" at bounding box center [101, 248] width 122 height 9
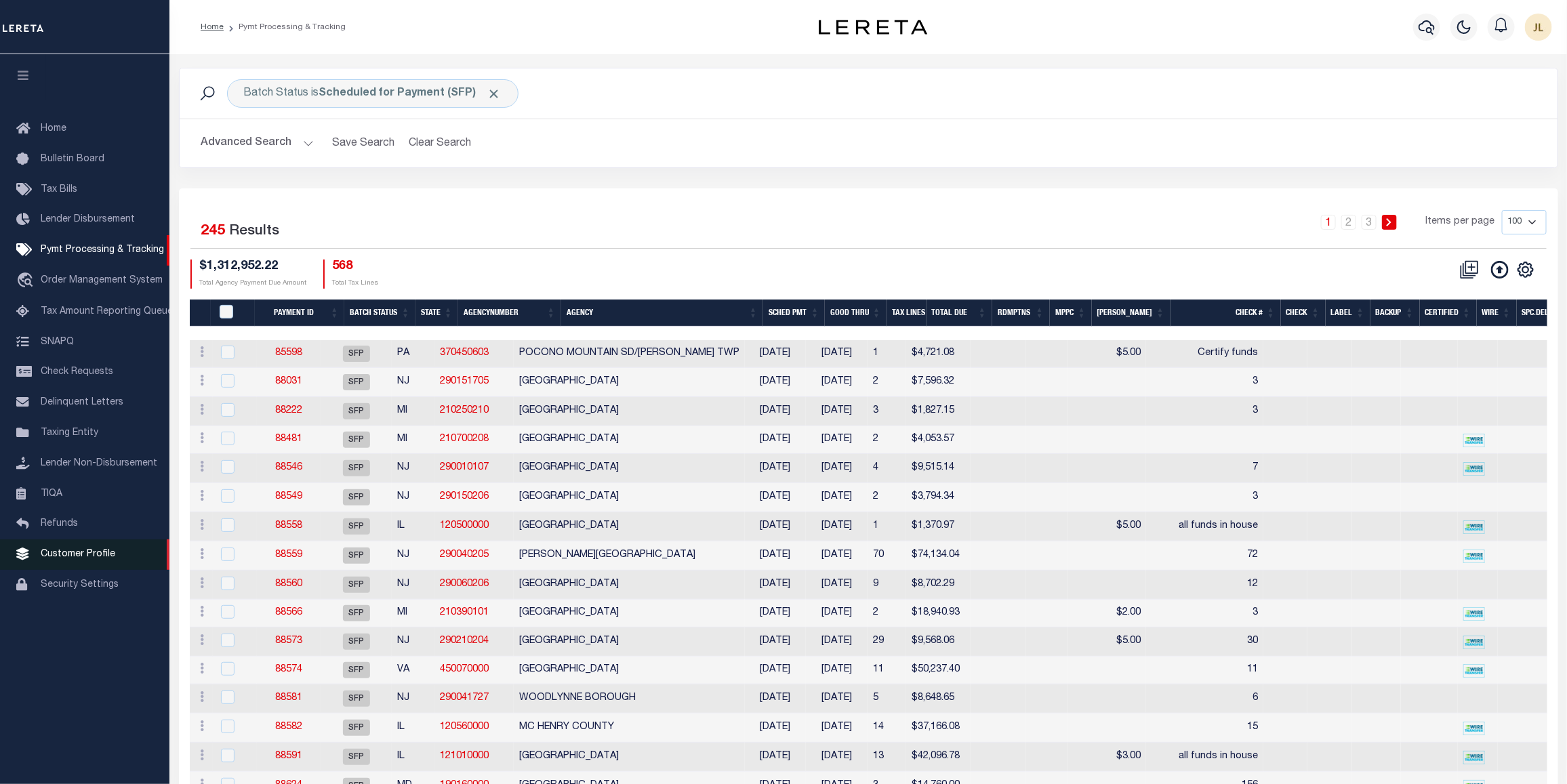
click at [85, 559] on span "Customer Profile" at bounding box center [78, 554] width 74 height 9
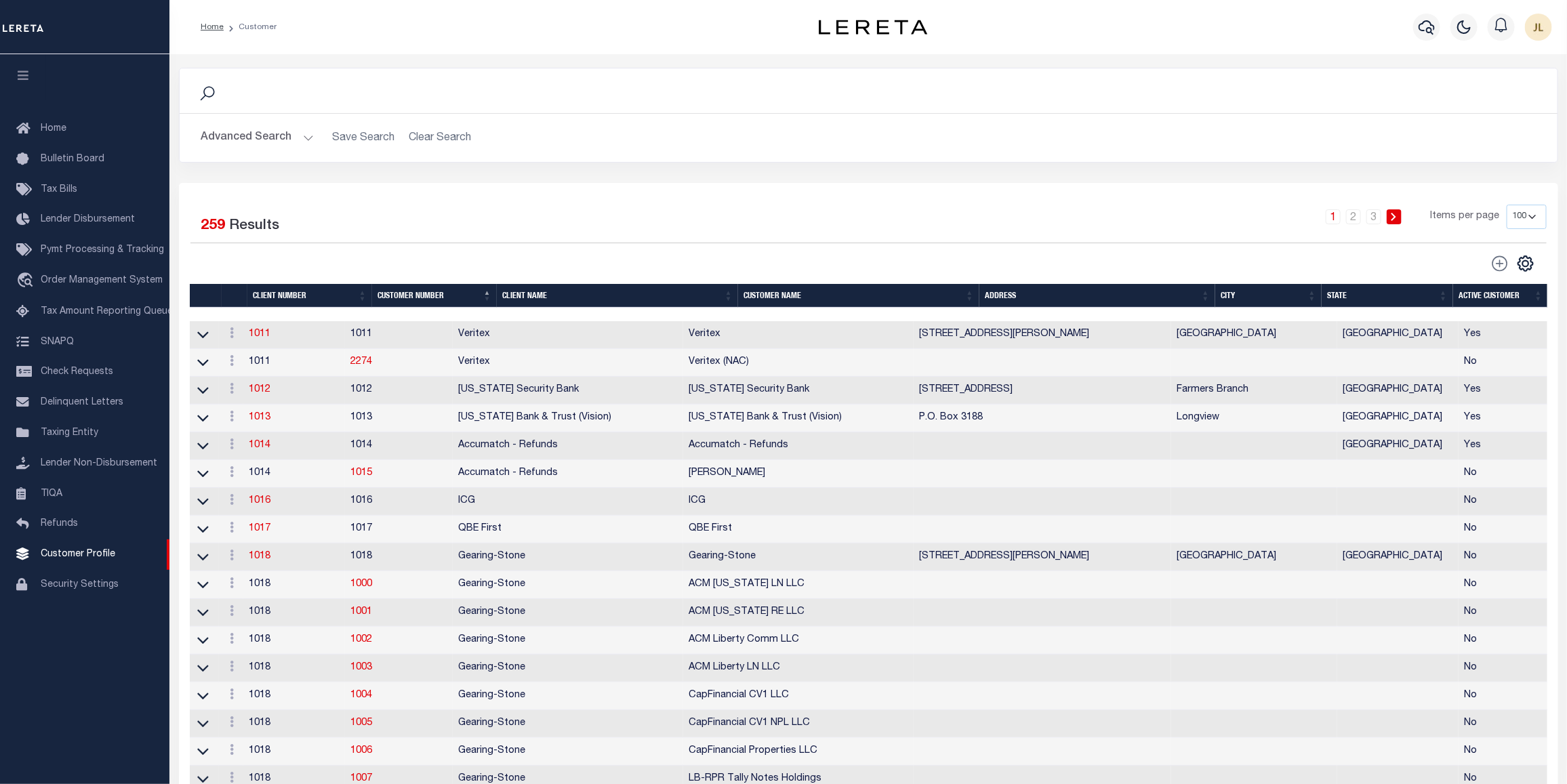
click at [310, 133] on button "Advanced Search" at bounding box center [257, 138] width 112 height 26
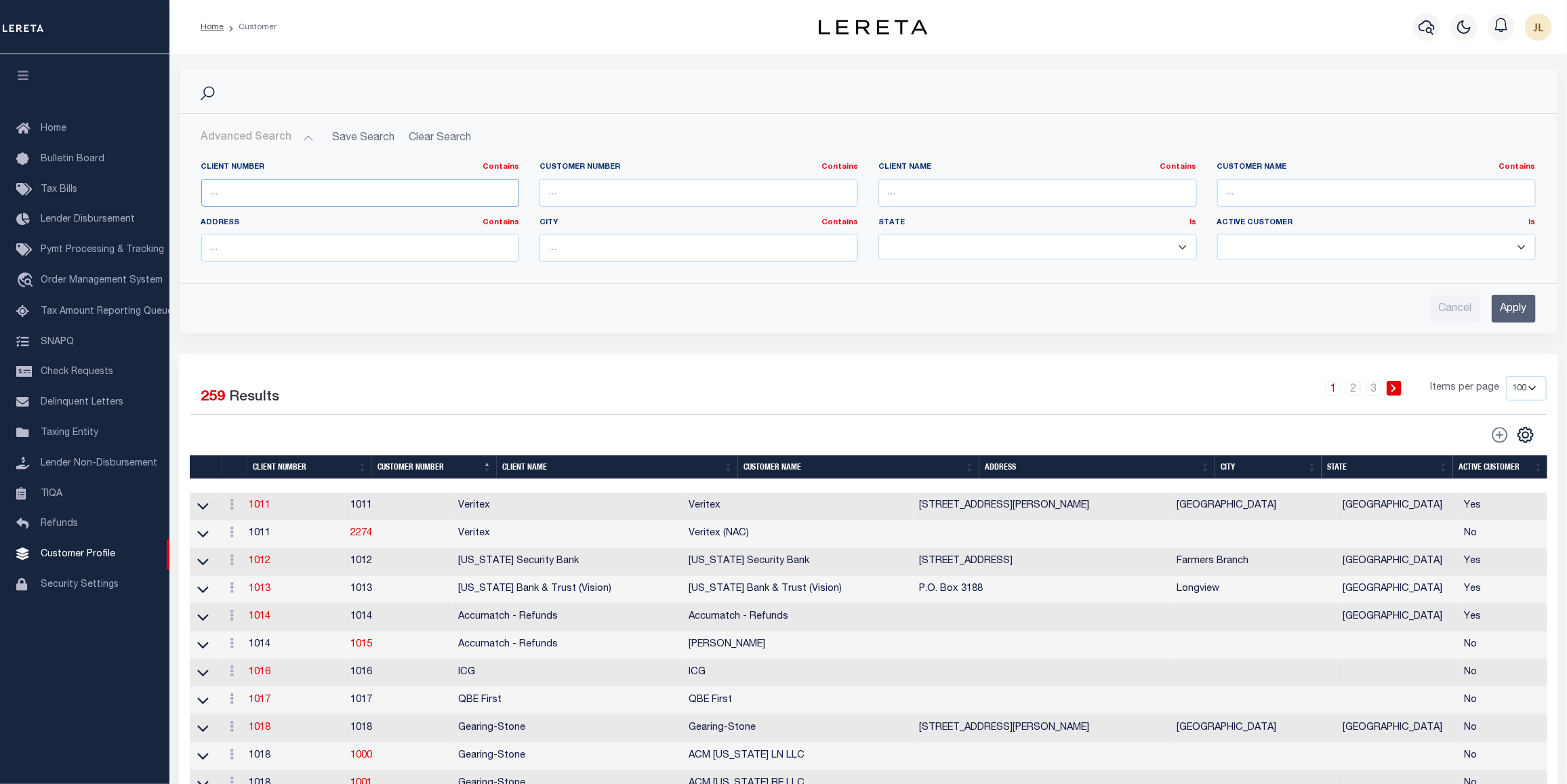
click at [372, 193] on input "text" at bounding box center [360, 193] width 319 height 28
click at [1305, 198] on input "text" at bounding box center [1376, 193] width 319 height 28
type input "renovo"
click at [1513, 315] on input "Apply" at bounding box center [1514, 309] width 44 height 28
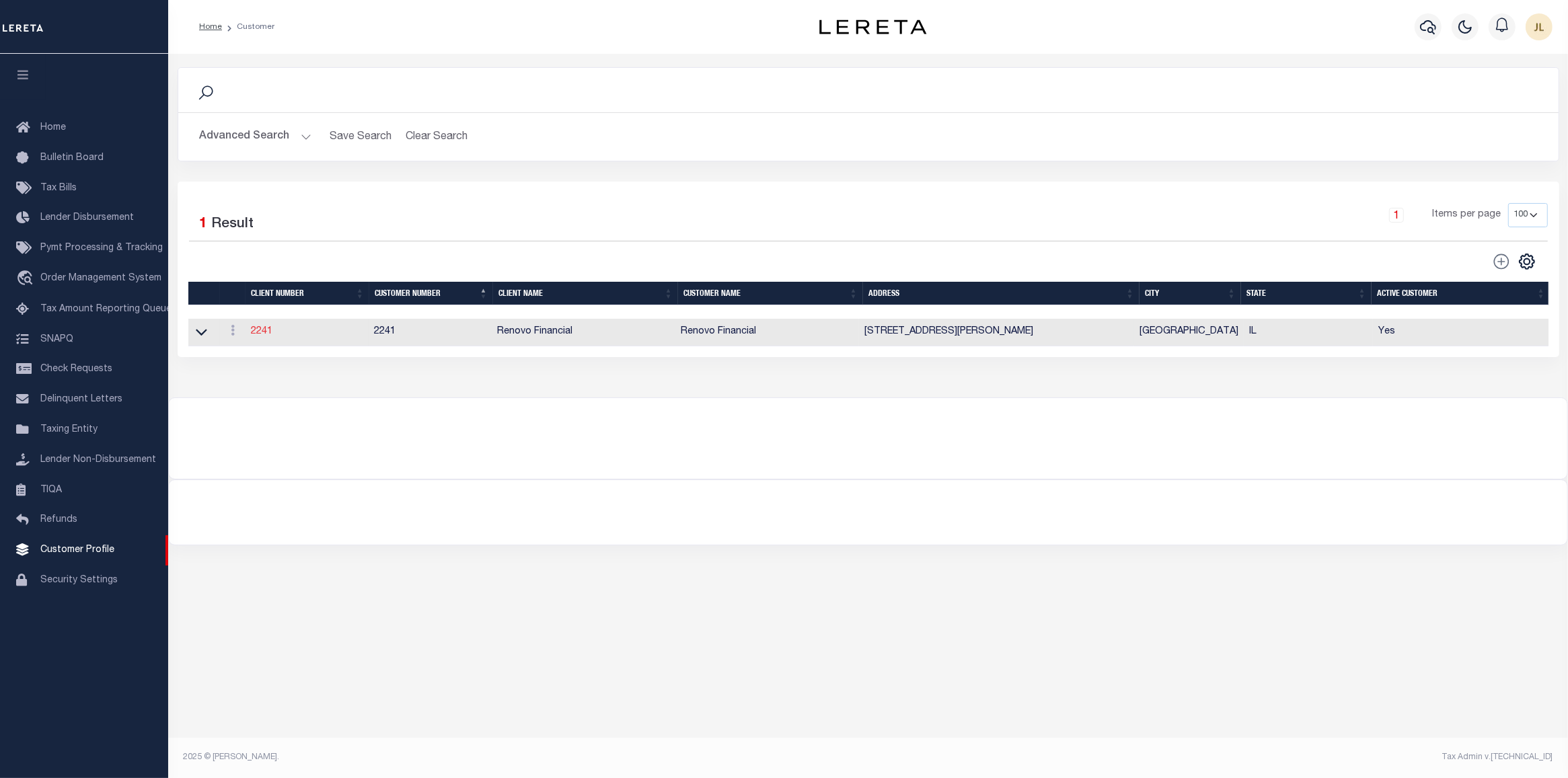
click at [264, 334] on link "2241" at bounding box center [262, 331] width 22 height 9
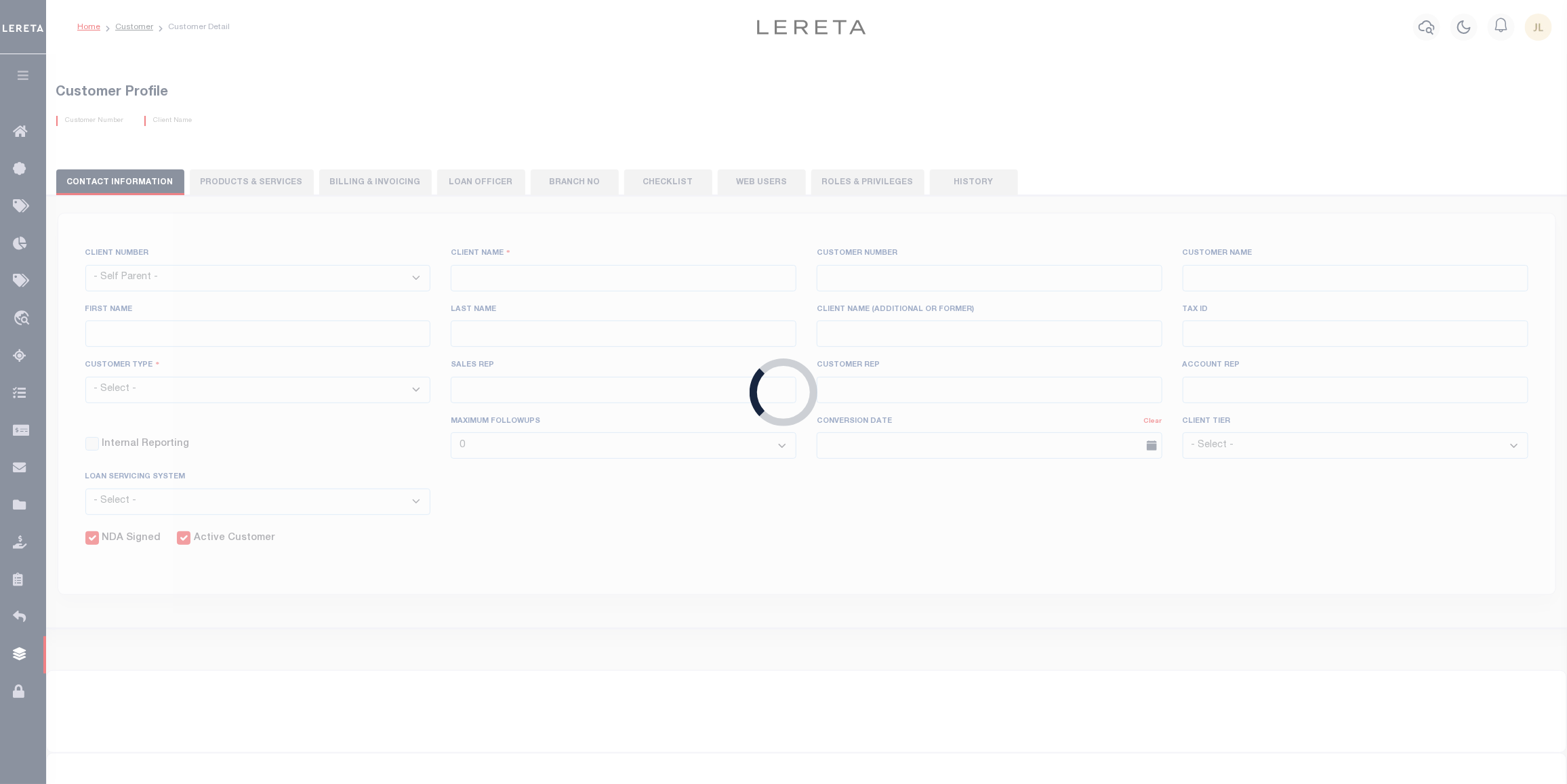
select select
type input "Renovo Financial"
type input "2241"
type input "Renovo Financial"
type input "Steven"
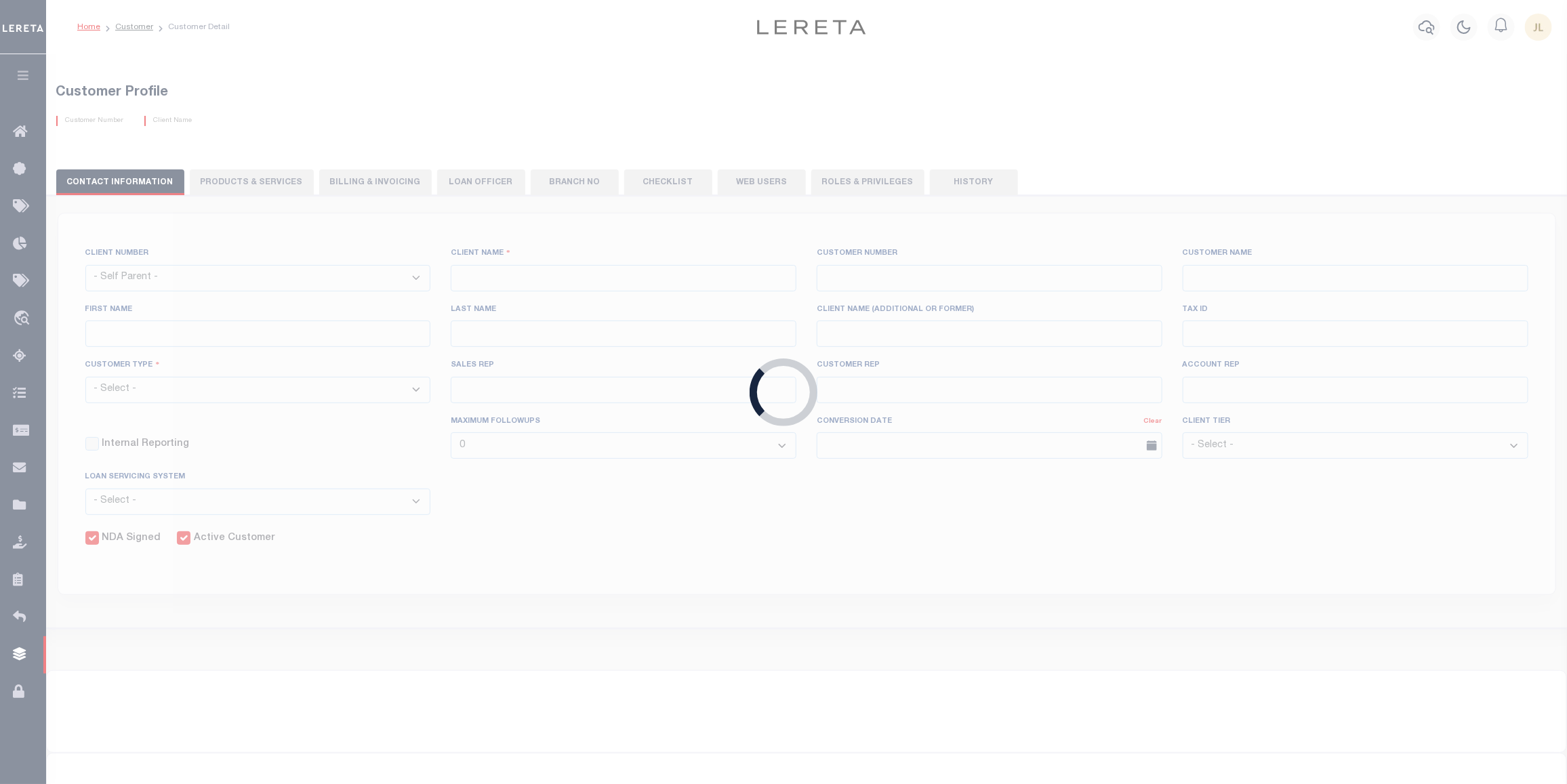
type input "Klemp"
select select "Mixed Portfolio"
type input "Tiffany Stringfellow"
type input "Barbara Kendrick"
type input "Debbie Vecellio"
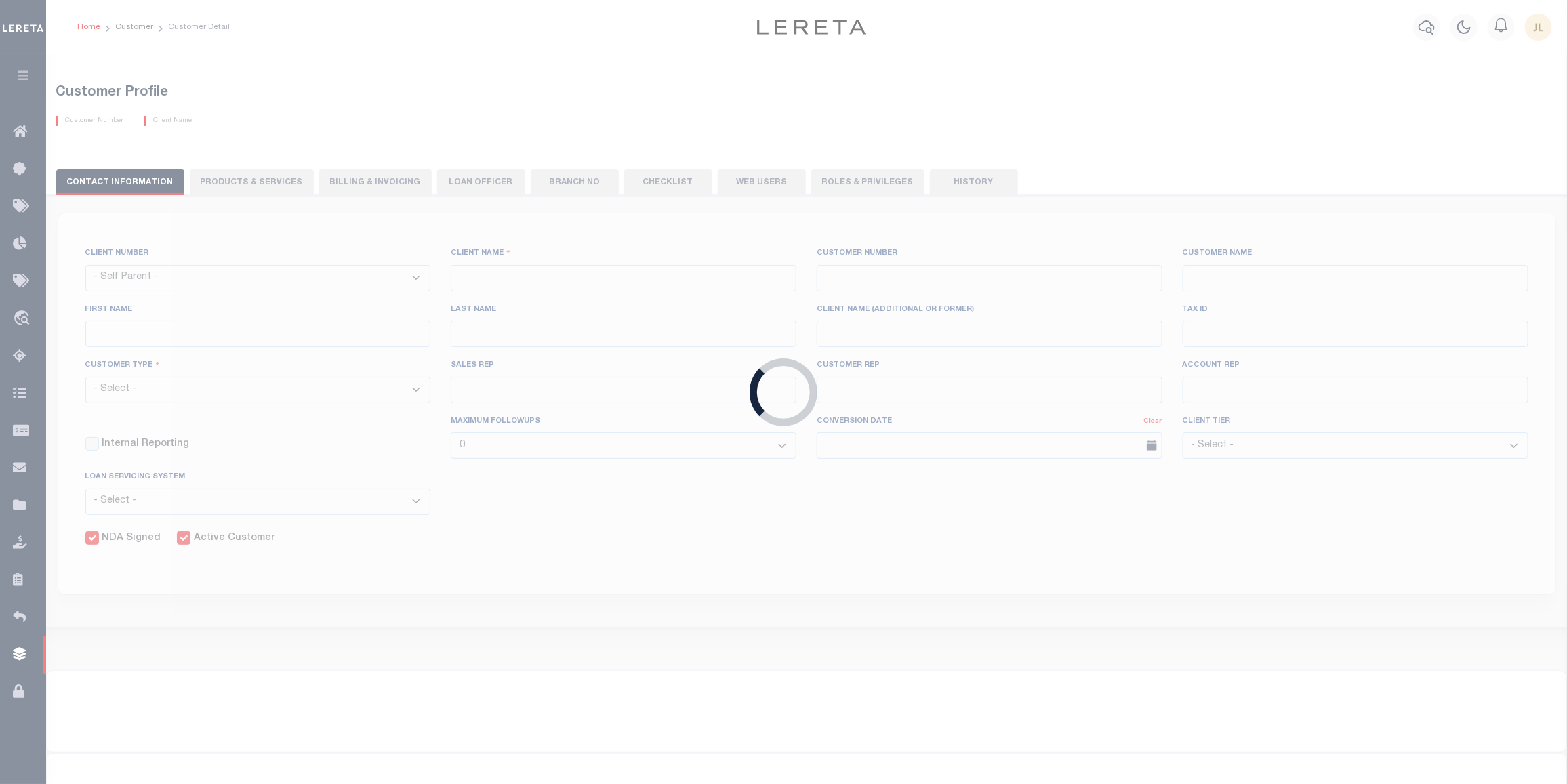
checkbox input "true"
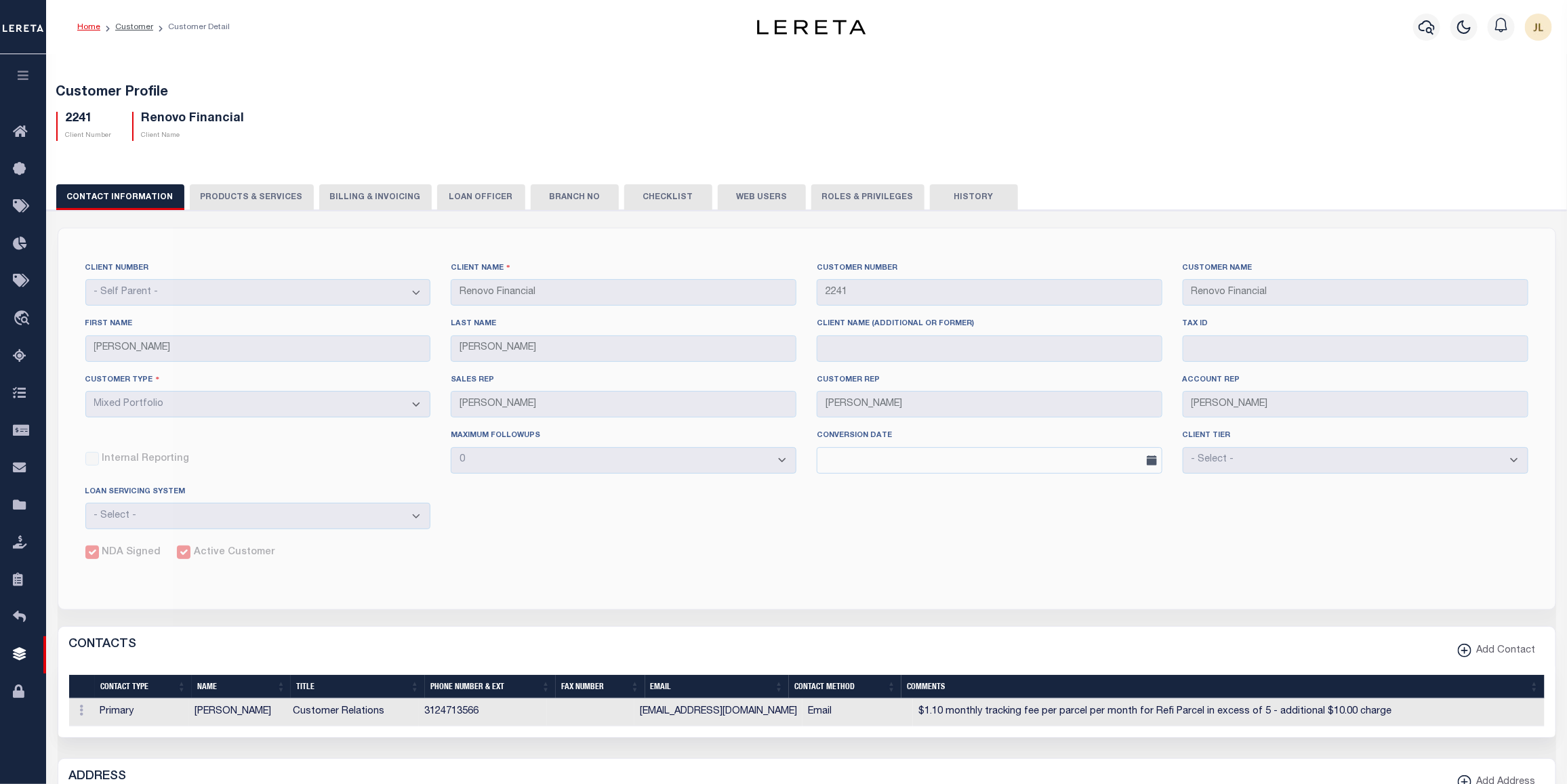
click at [930, 194] on button "History" at bounding box center [974, 197] width 88 height 26
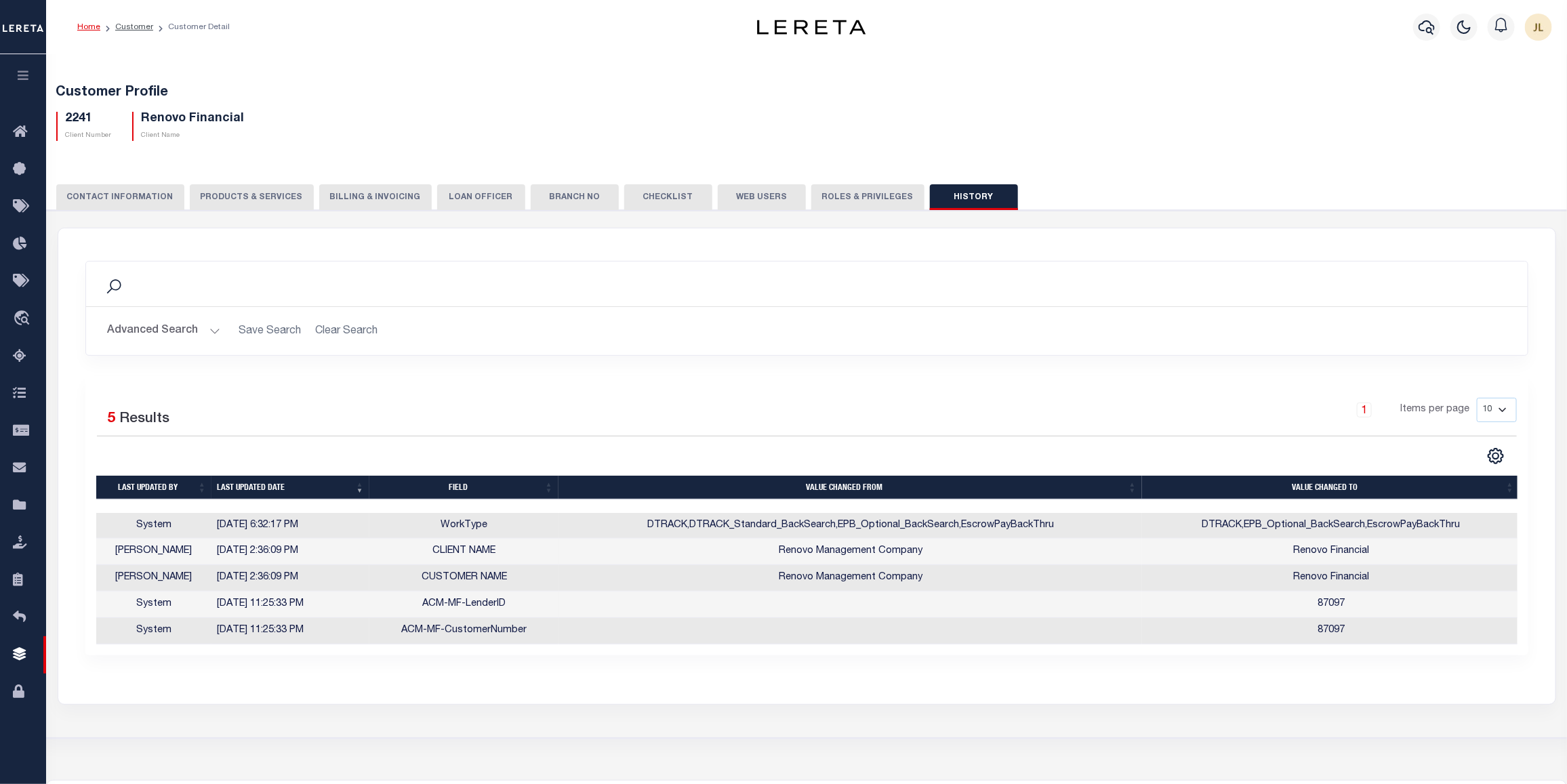
click at [653, 191] on button "Checklist" at bounding box center [668, 197] width 88 height 26
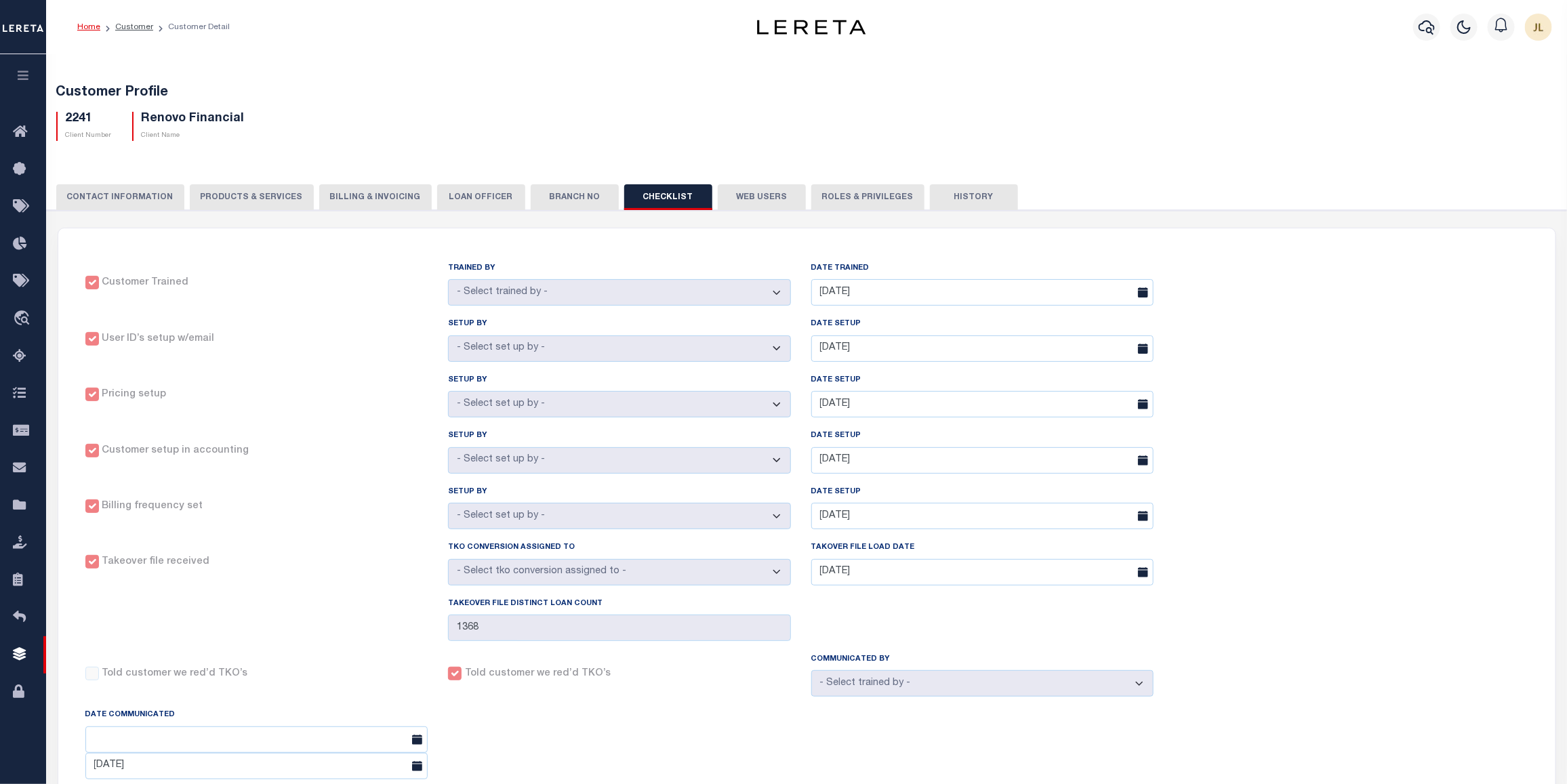
click at [225, 201] on button "PRODUCTS & SERVICES" at bounding box center [251, 197] width 124 height 26
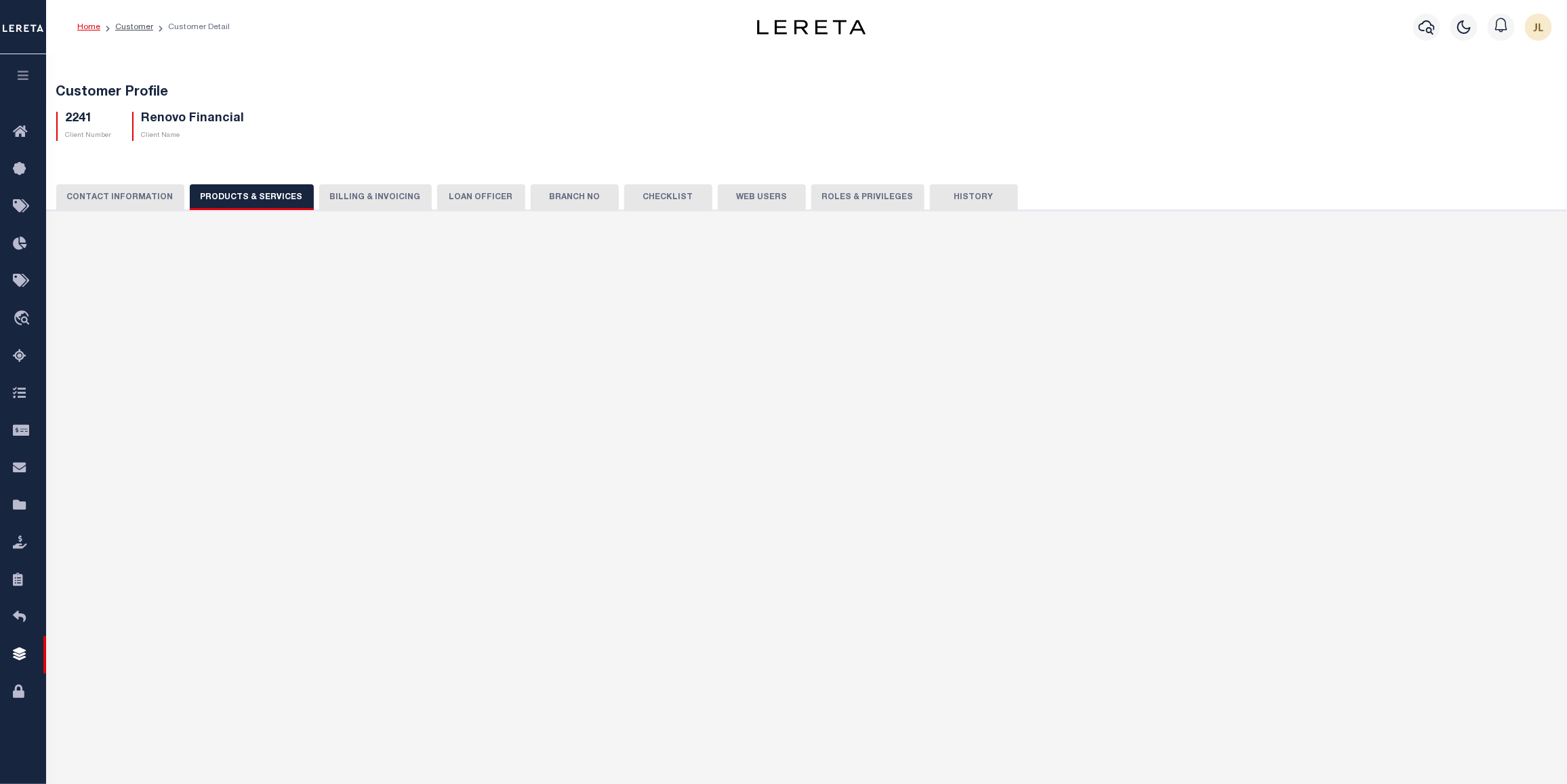
select select "STX"
radio input "true"
checkbox input "true"
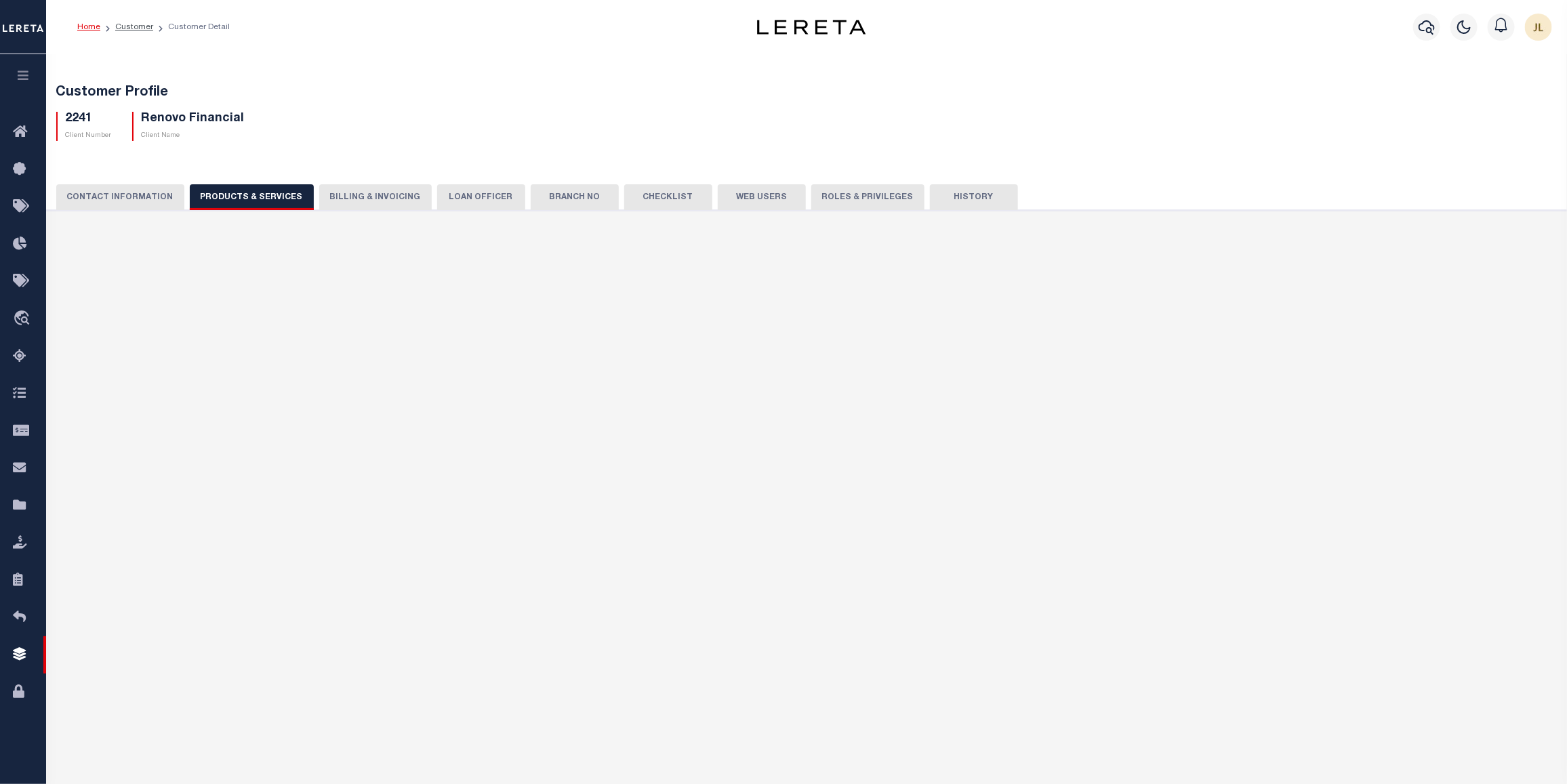
checkbox input "true"
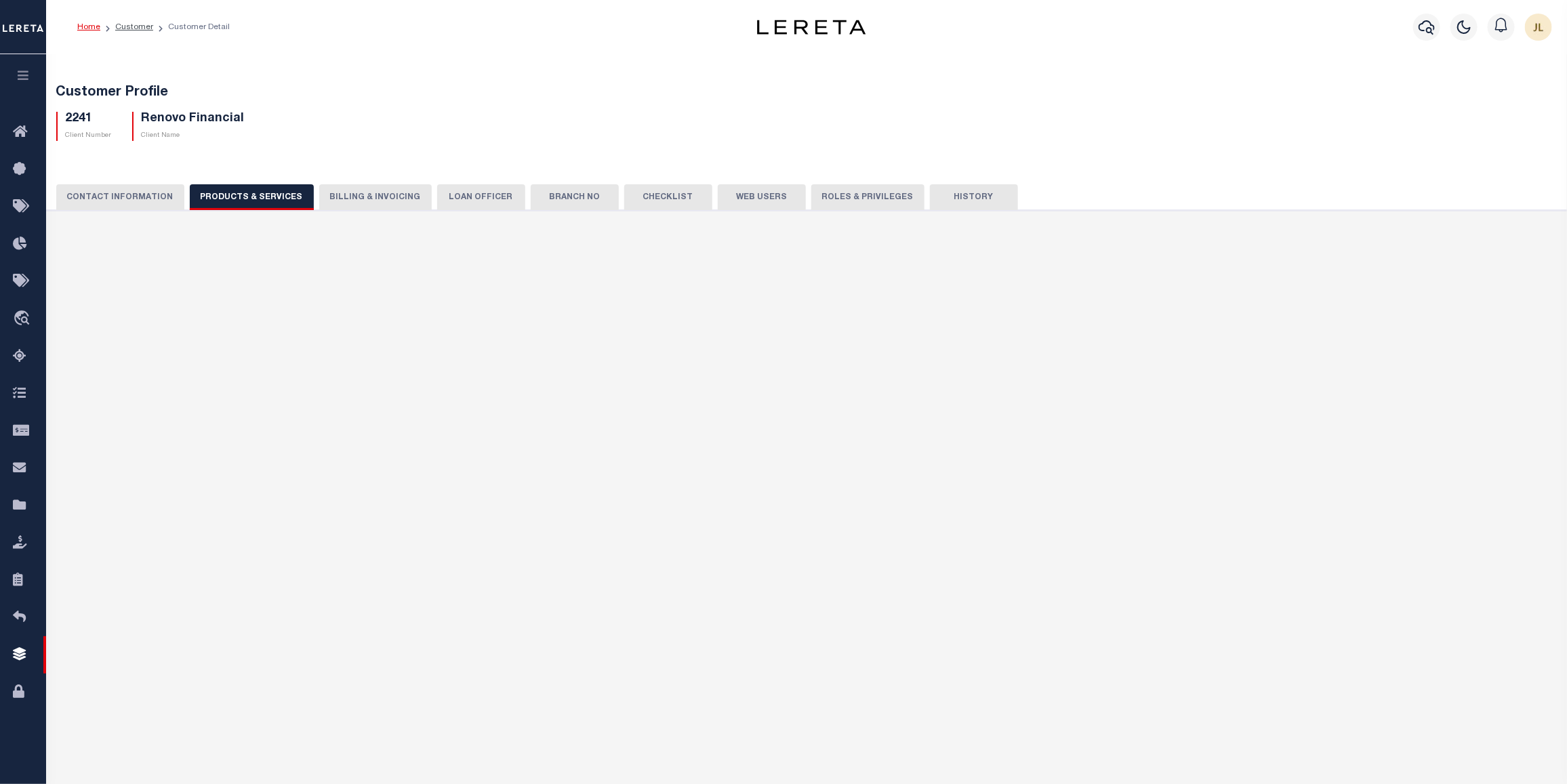
checkbox input "true"
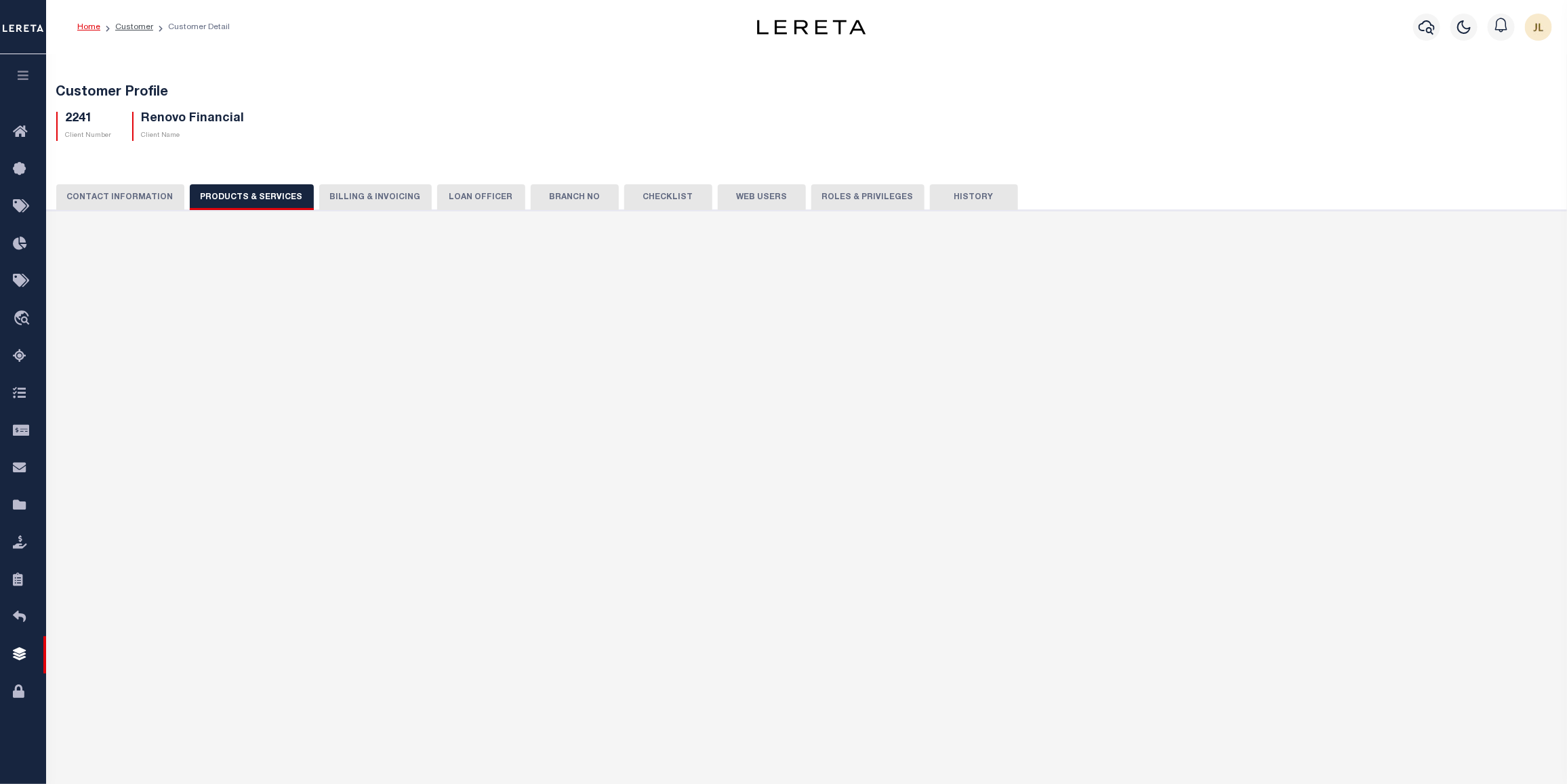
checkbox input "true"
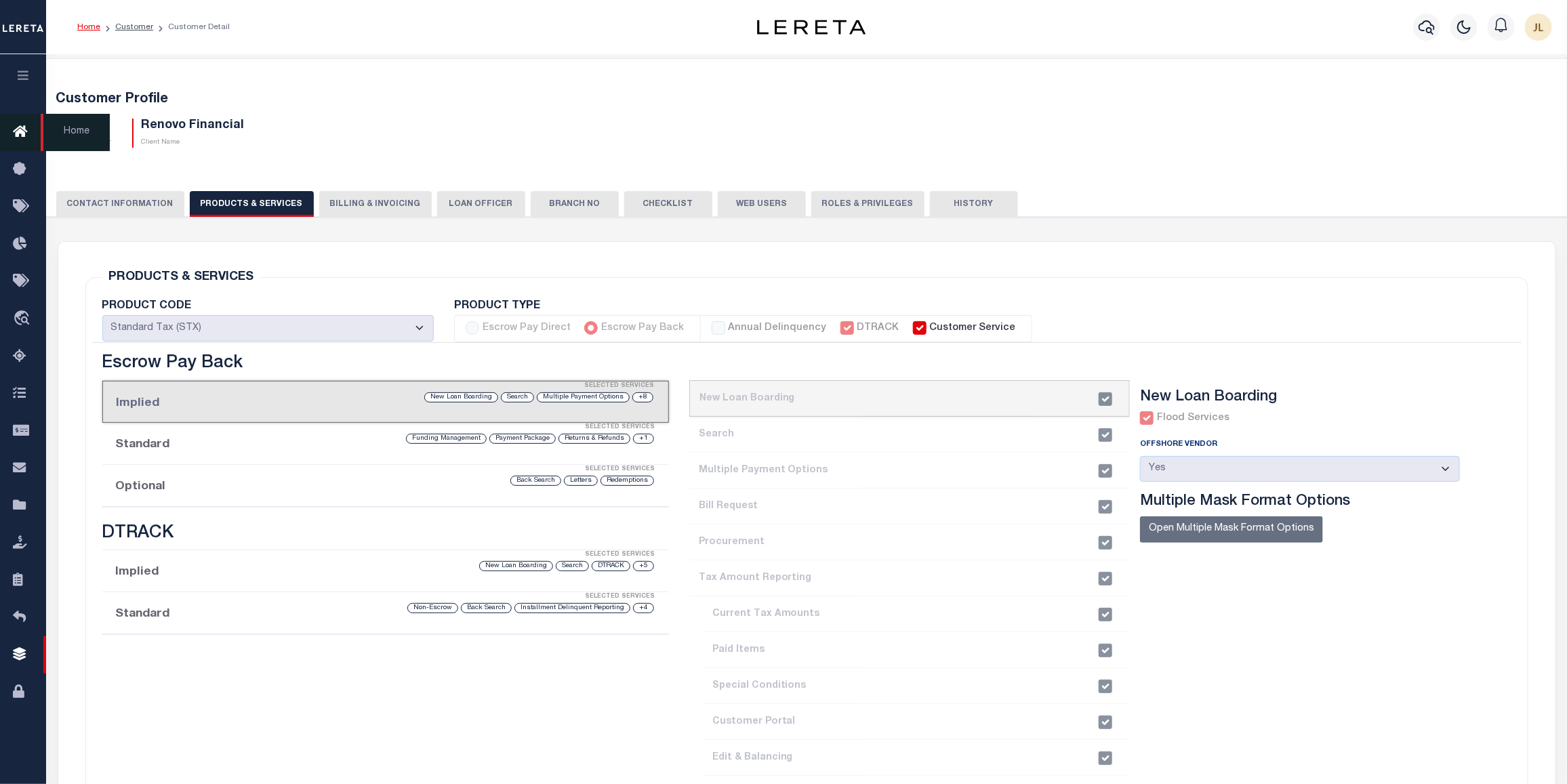
click at [18, 129] on icon at bounding box center [24, 132] width 22 height 17
